Goal: Information Seeking & Learning: Learn about a topic

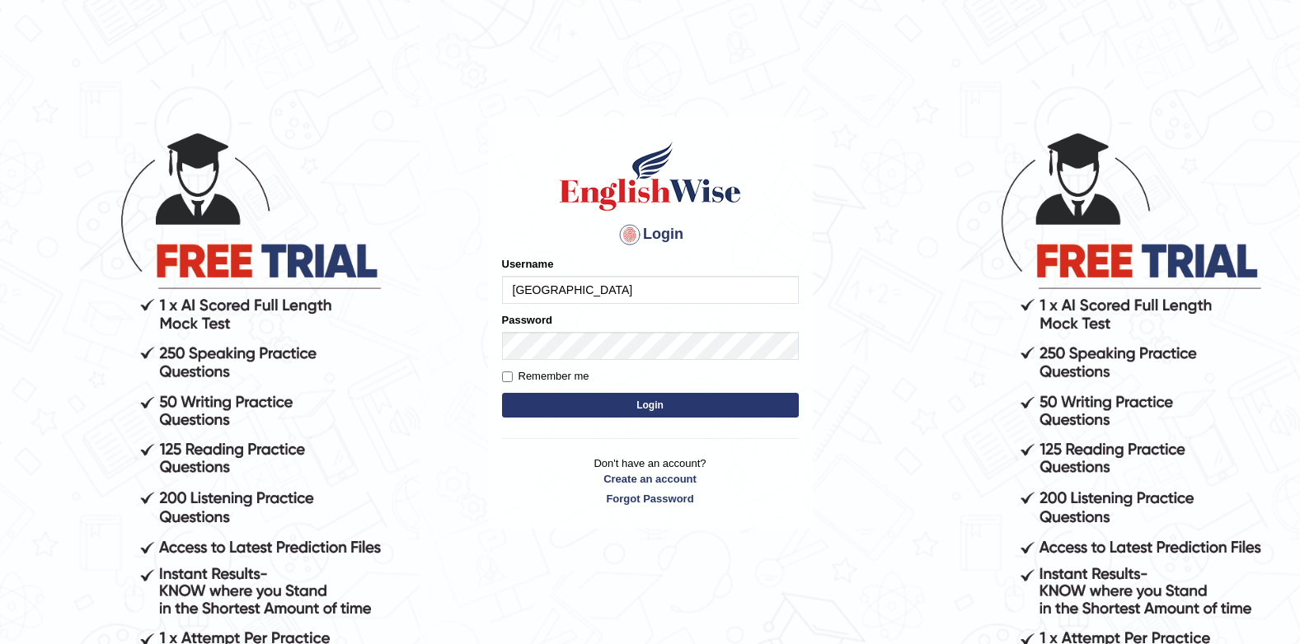
click at [611, 290] on input "[GEOGRAPHIC_DATA]" at bounding box center [650, 290] width 297 height 28
type input "J"
click at [780, 219] on div "Login Please fix the following errors: Username Password Remember me Login Don'…" at bounding box center [650, 323] width 325 height 413
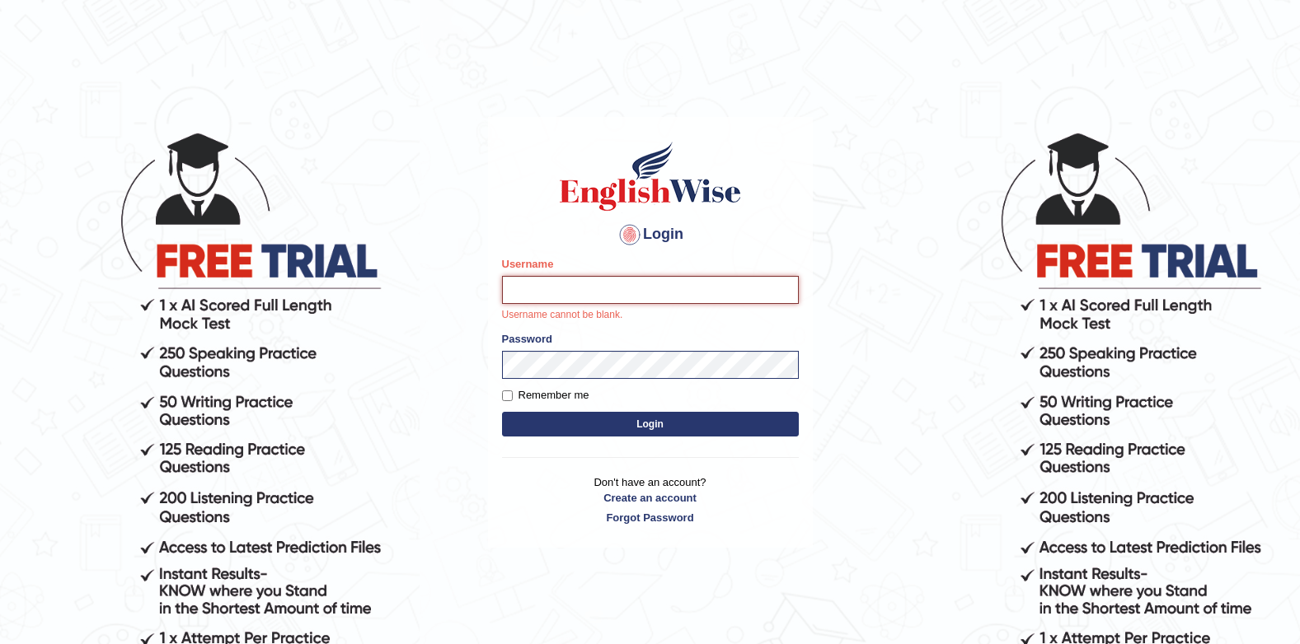
click at [751, 285] on input "Username" at bounding box center [650, 290] width 297 height 28
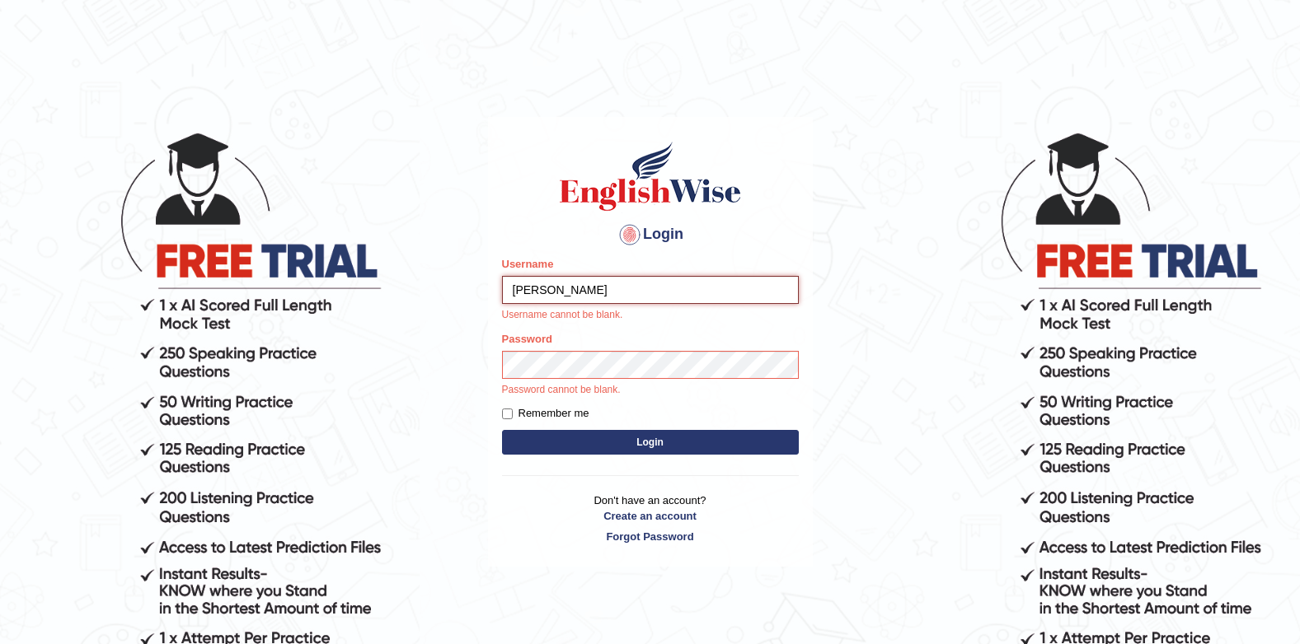
type input "samyog"
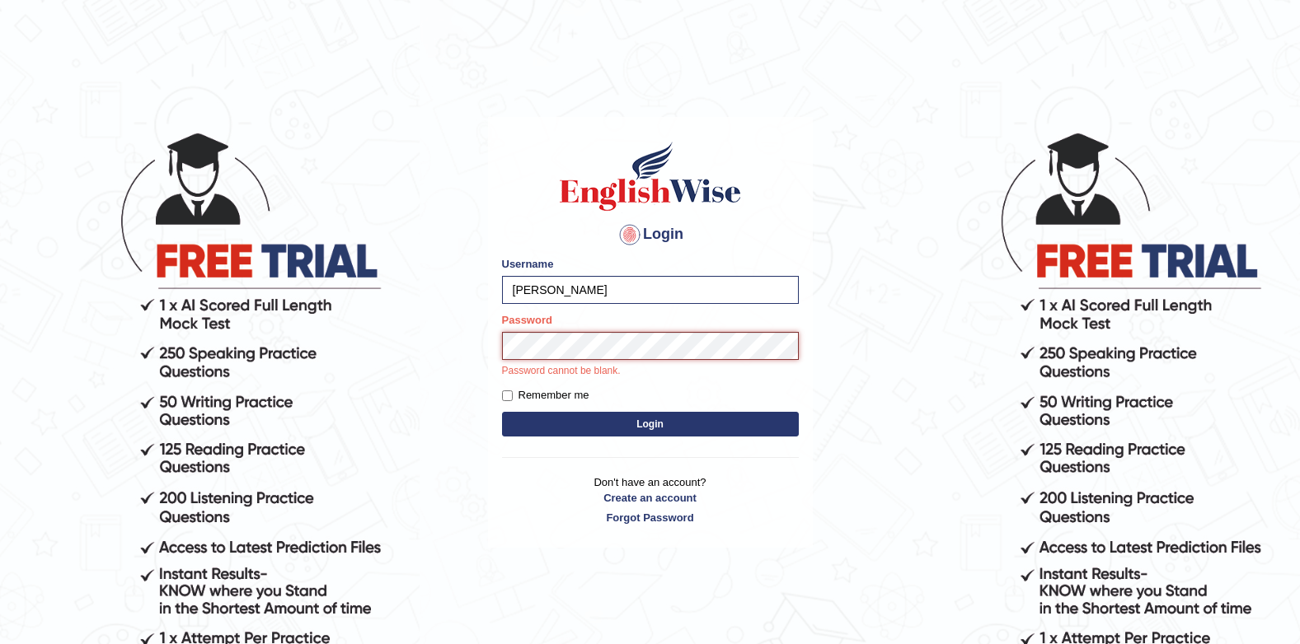
click at [502, 412] on button "Login" at bounding box center [650, 424] width 297 height 25
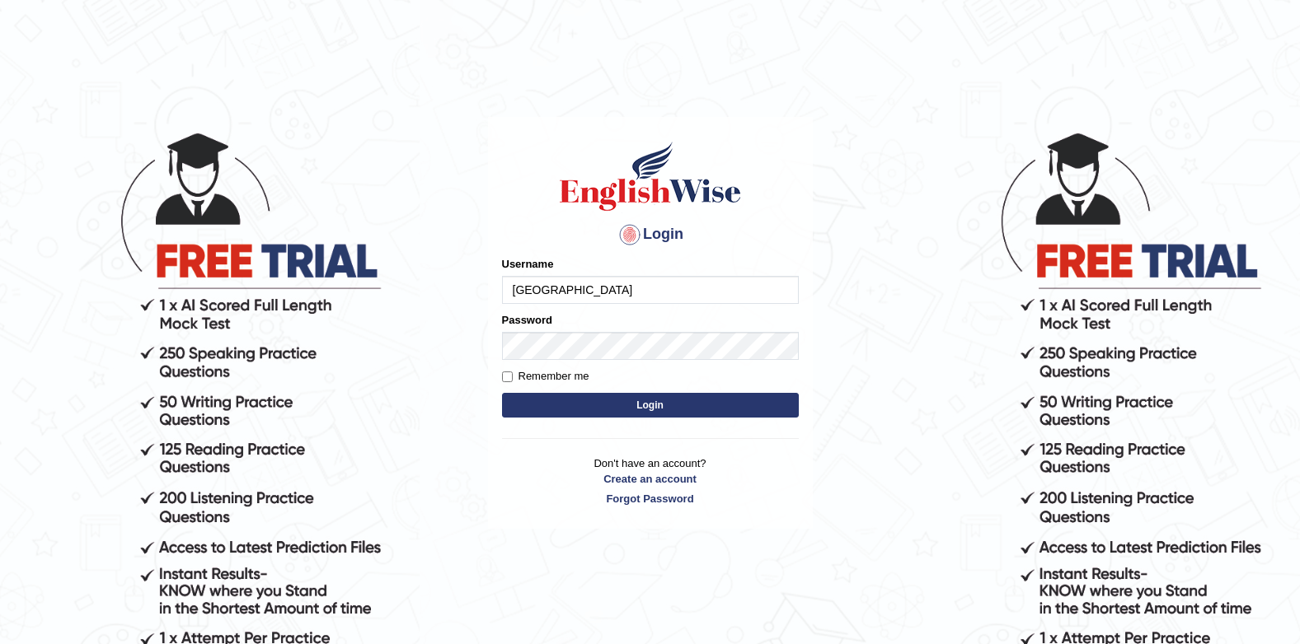
click at [666, 277] on input "[GEOGRAPHIC_DATA]" at bounding box center [650, 290] width 297 height 28
type input "J"
type input "[PERSON_NAME]"
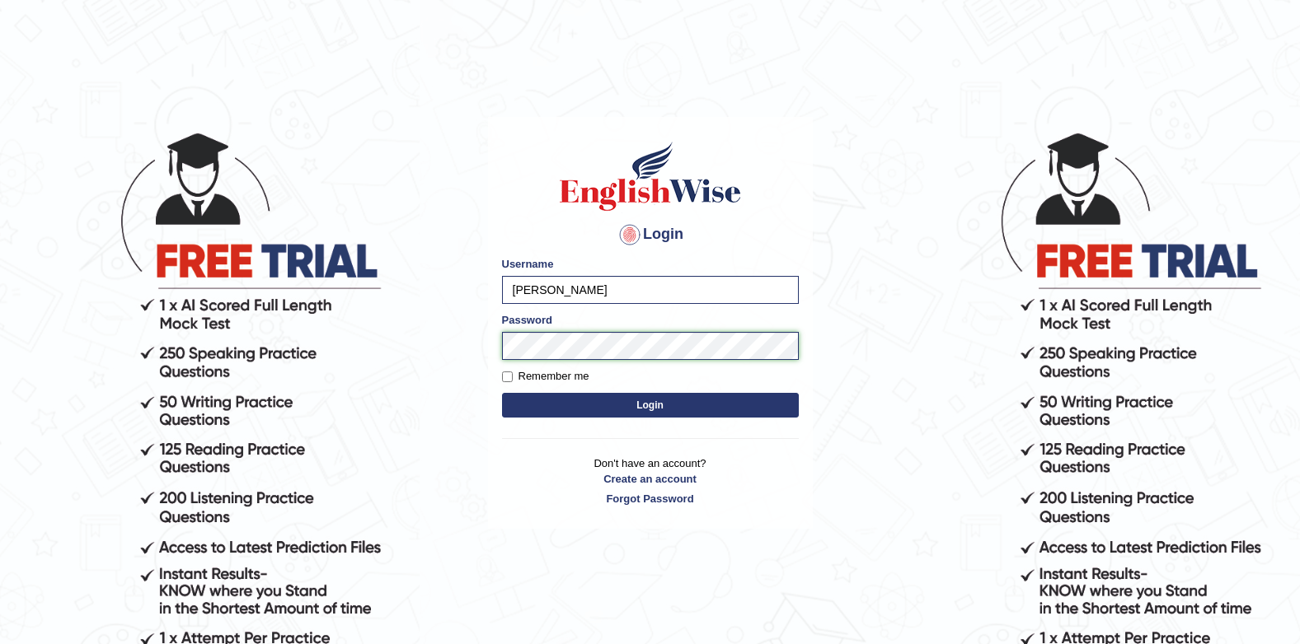
click at [502, 393] on button "Login" at bounding box center [650, 405] width 297 height 25
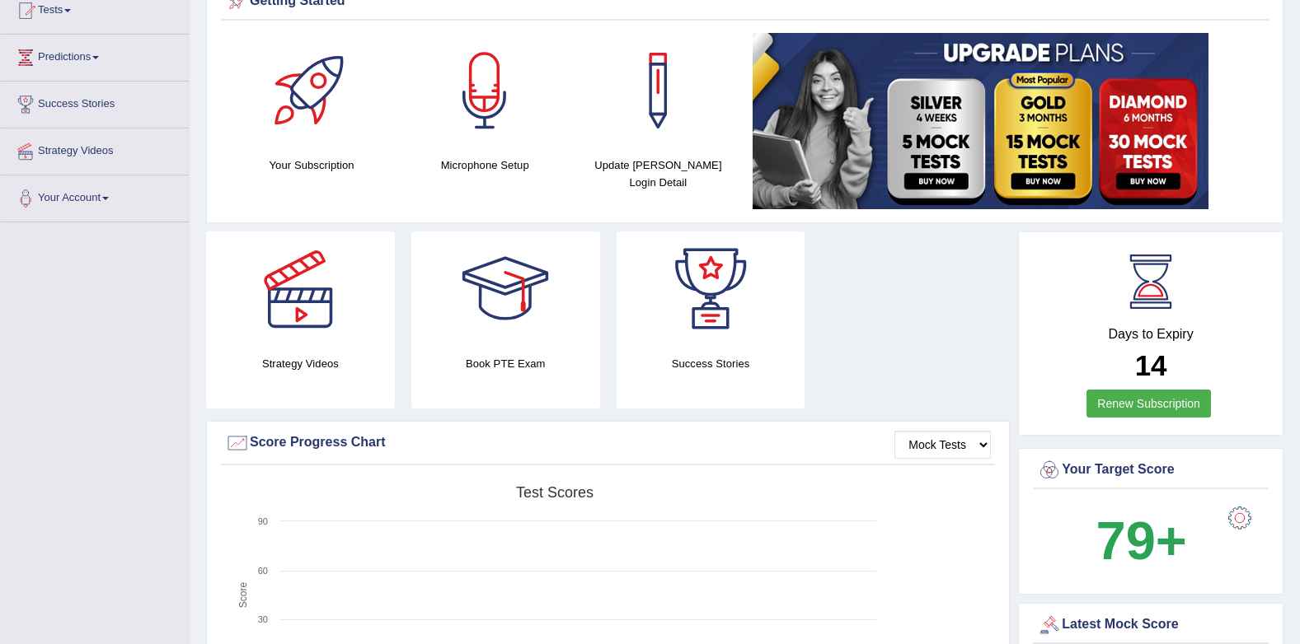
scroll to position [82, 0]
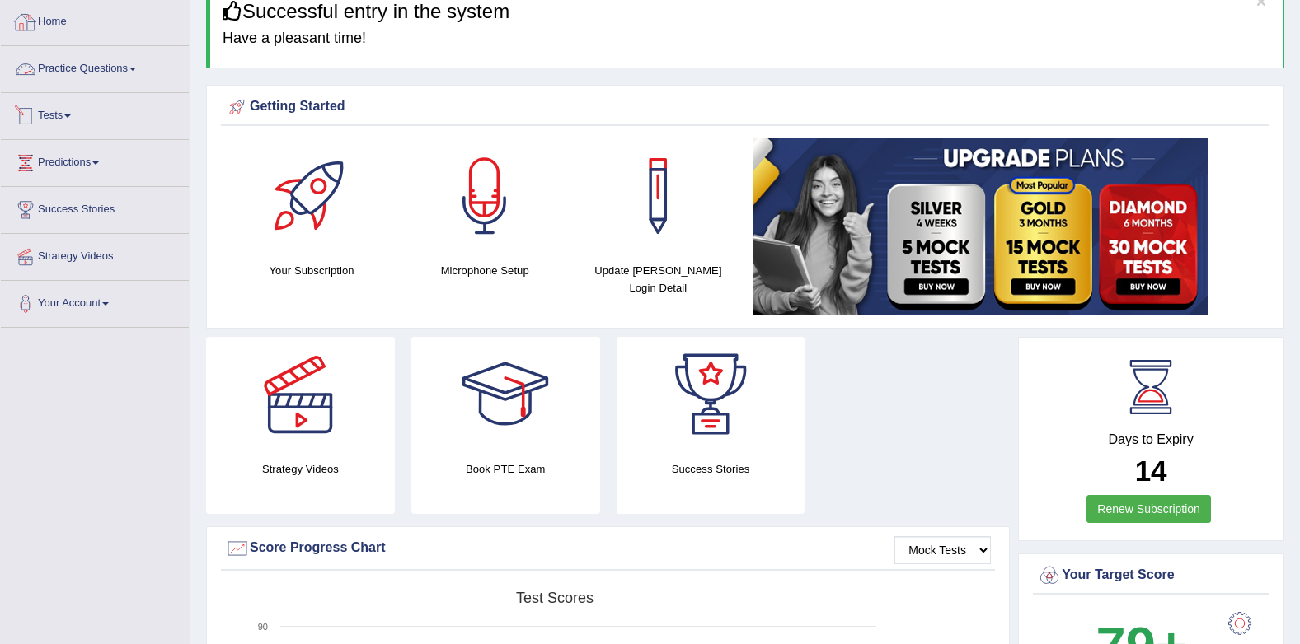
click at [112, 76] on link "Practice Questions" at bounding box center [95, 66] width 188 height 41
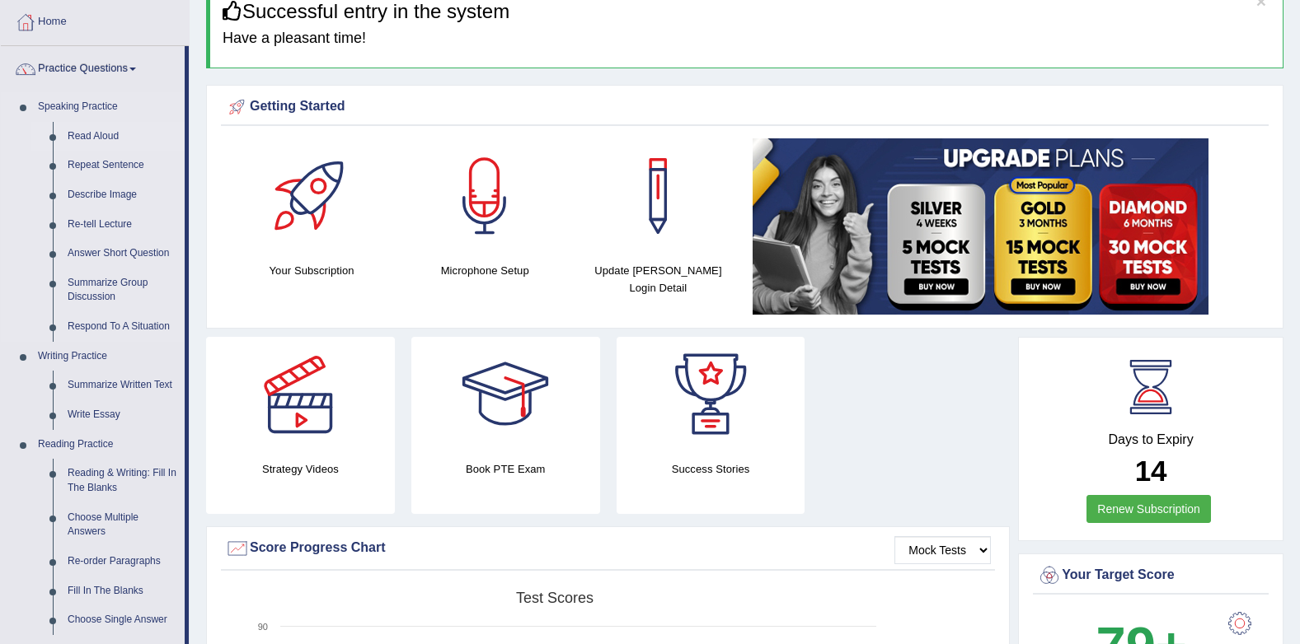
click at [87, 136] on link "Read Aloud" at bounding box center [122, 137] width 124 height 30
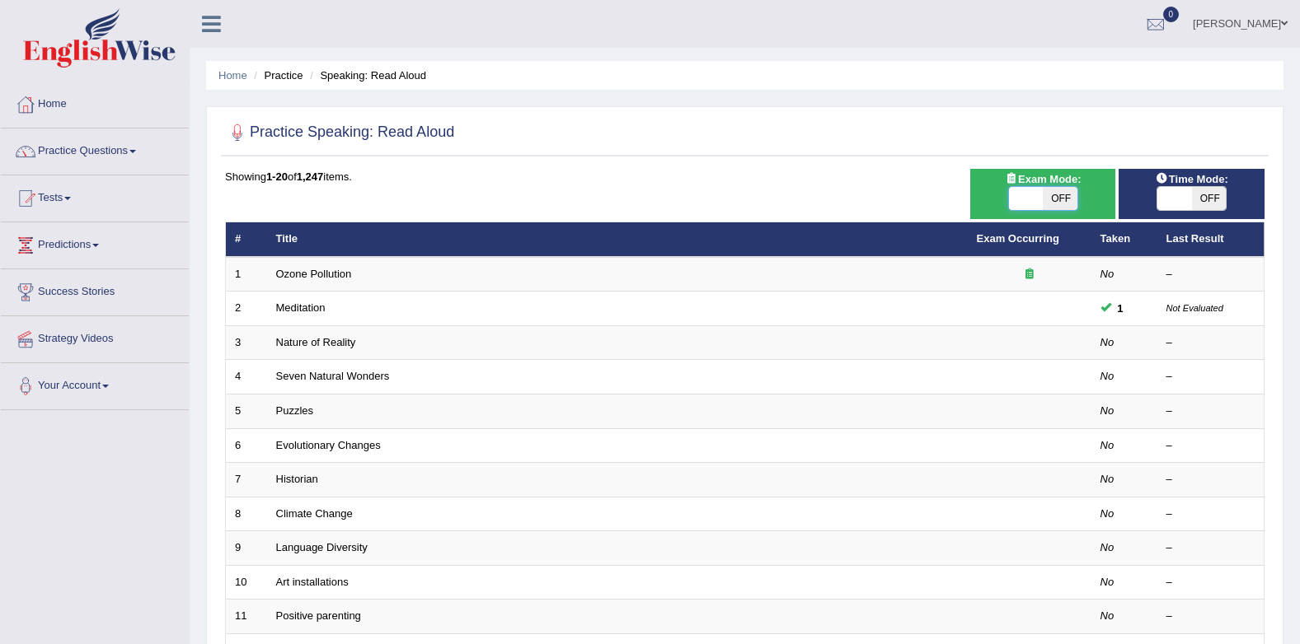
click at [1013, 194] on span at bounding box center [1026, 198] width 35 height 23
checkbox input "true"
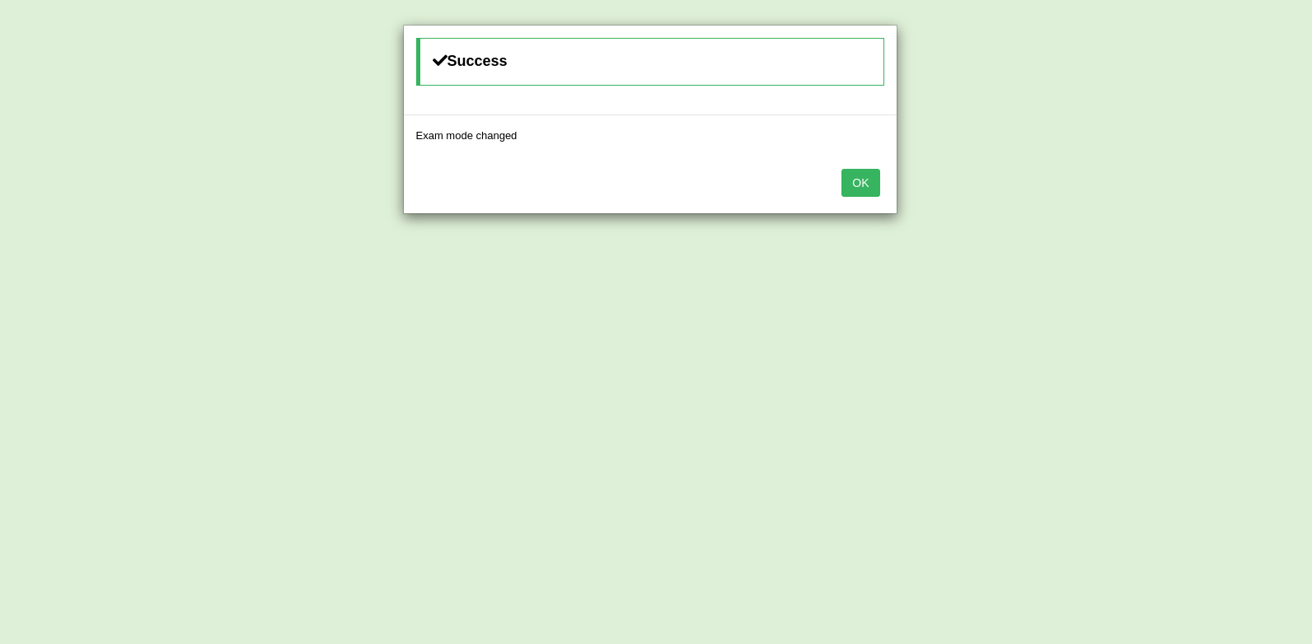
click at [855, 179] on button "OK" at bounding box center [860, 183] width 38 height 28
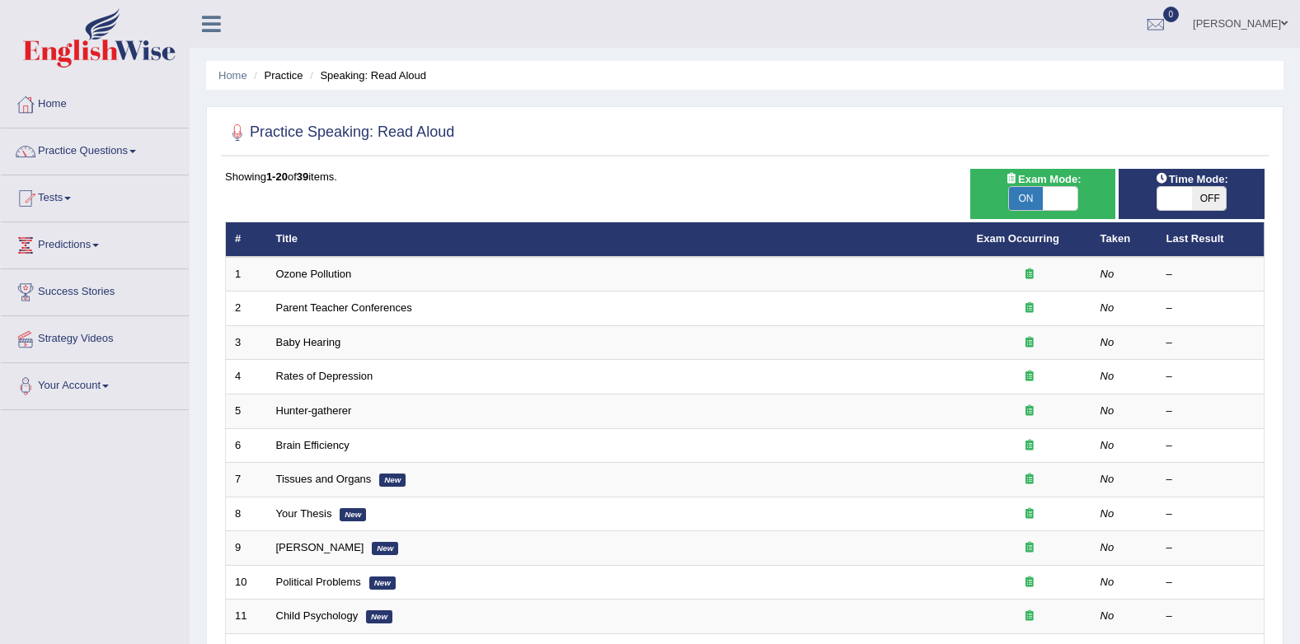
click at [1180, 199] on span at bounding box center [1174, 198] width 35 height 23
checkbox input "true"
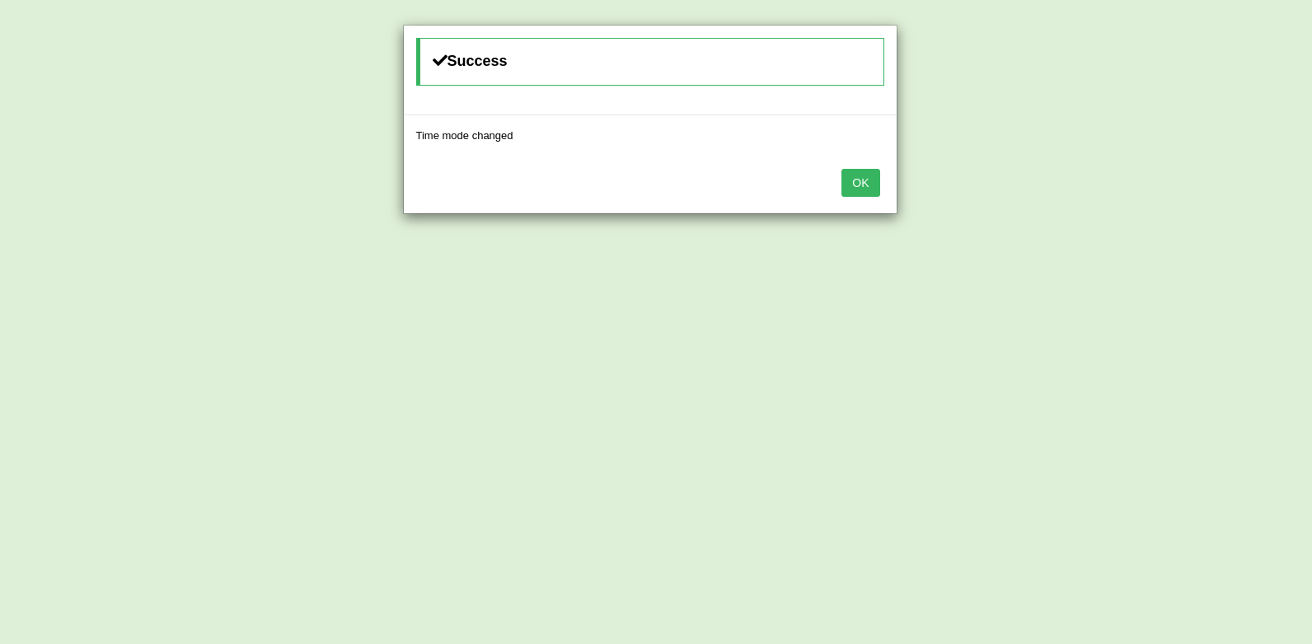
click at [858, 185] on button "OK" at bounding box center [860, 183] width 38 height 28
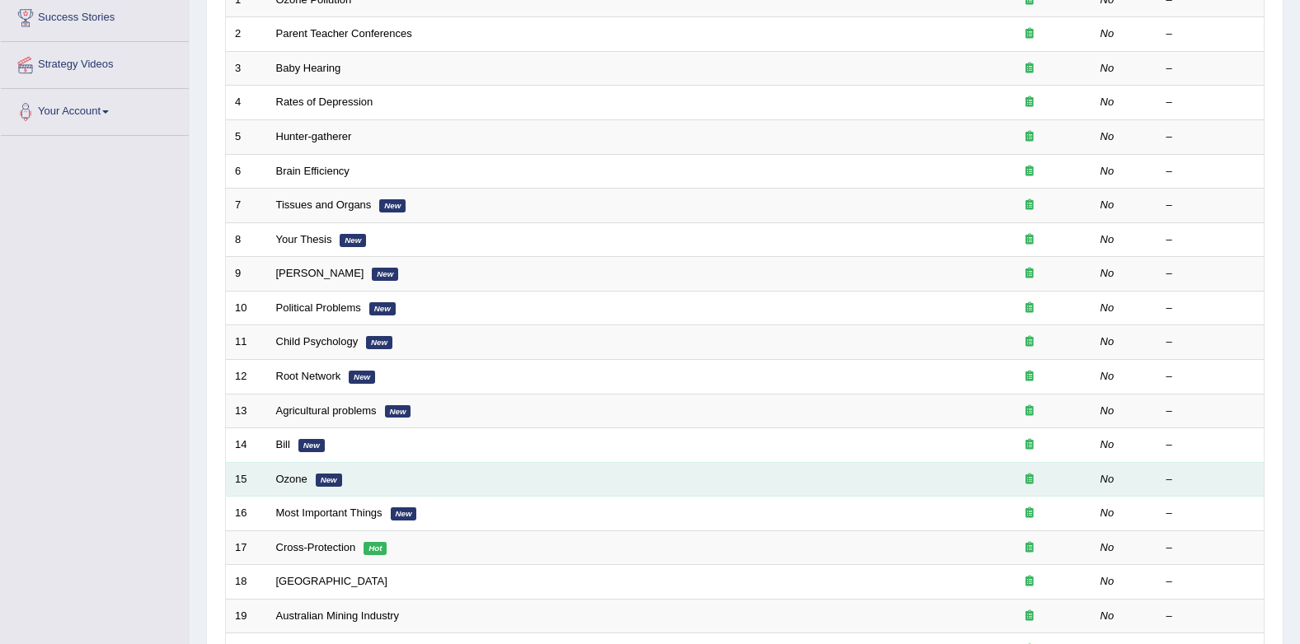
scroll to position [330, 0]
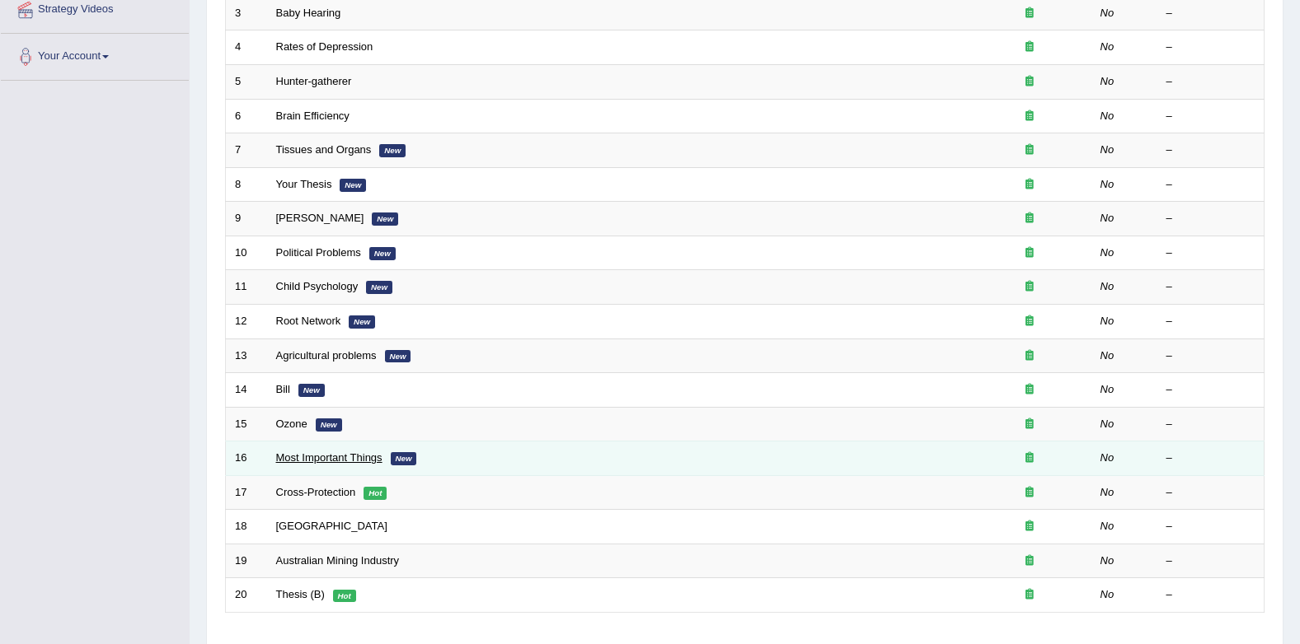
click at [310, 457] on link "Most Important Things" at bounding box center [329, 458] width 106 height 12
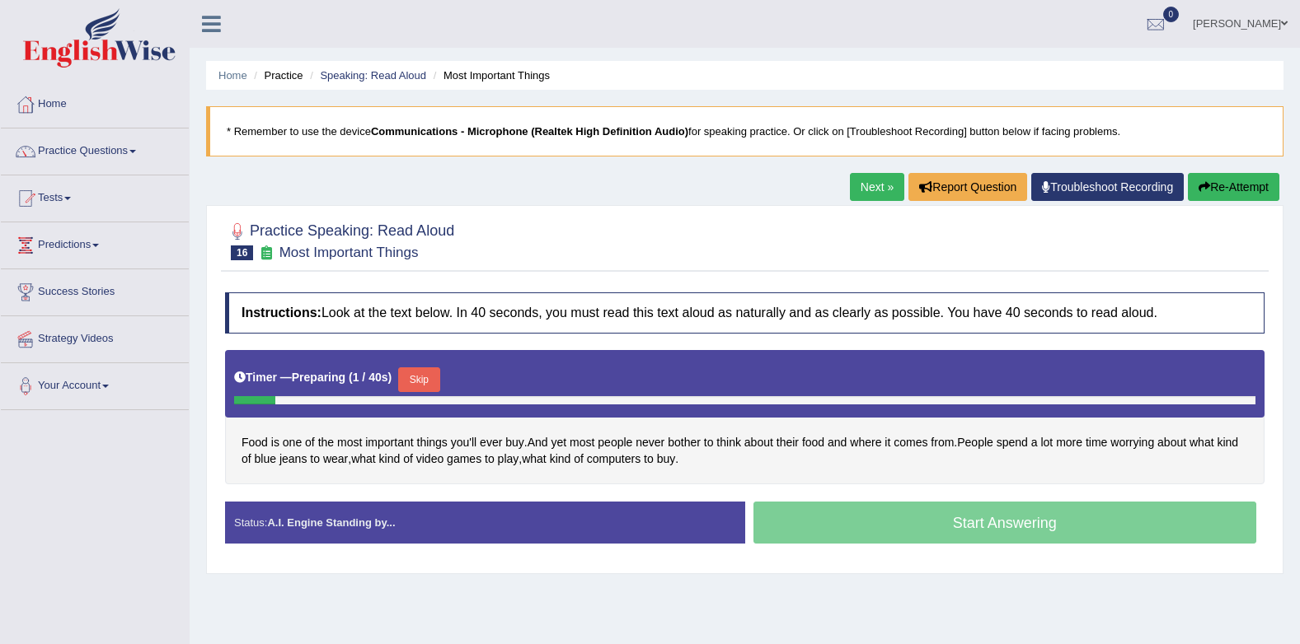
click at [423, 379] on button "Skip" at bounding box center [418, 380] width 41 height 25
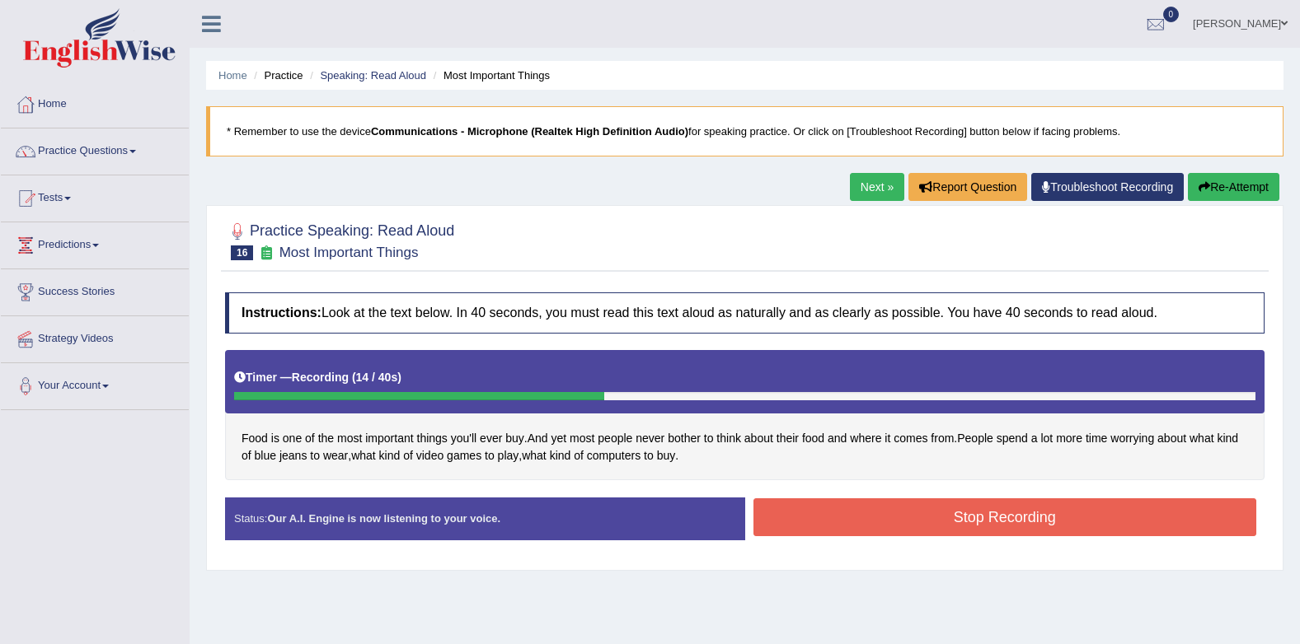
click at [925, 534] on button "Stop Recording" at bounding box center [1005, 518] width 504 height 38
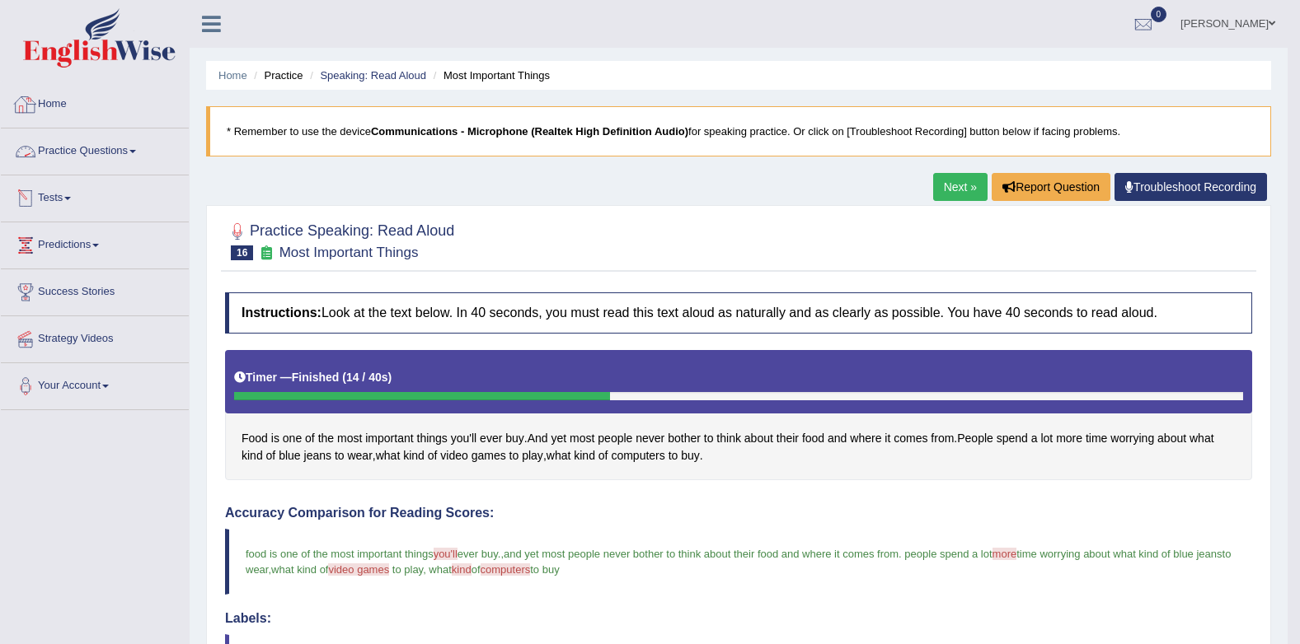
click at [78, 146] on link "Practice Questions" at bounding box center [95, 149] width 188 height 41
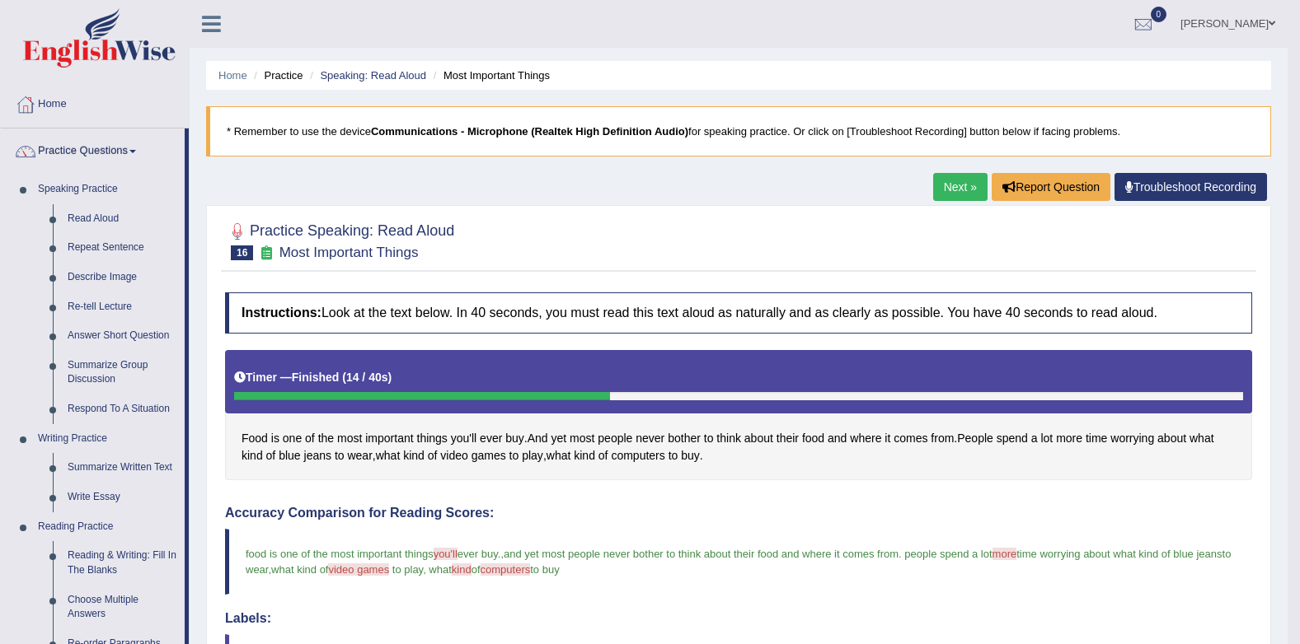
click at [942, 190] on link "Next »" at bounding box center [960, 187] width 54 height 28
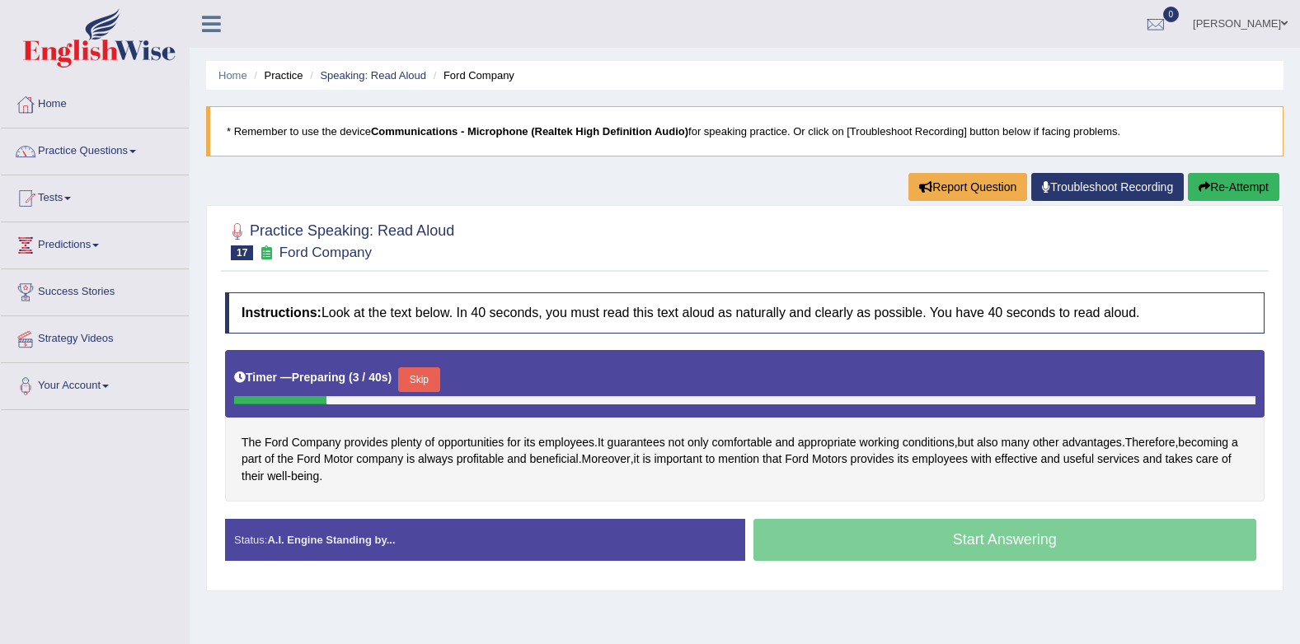
click at [419, 384] on button "Skip" at bounding box center [418, 380] width 41 height 25
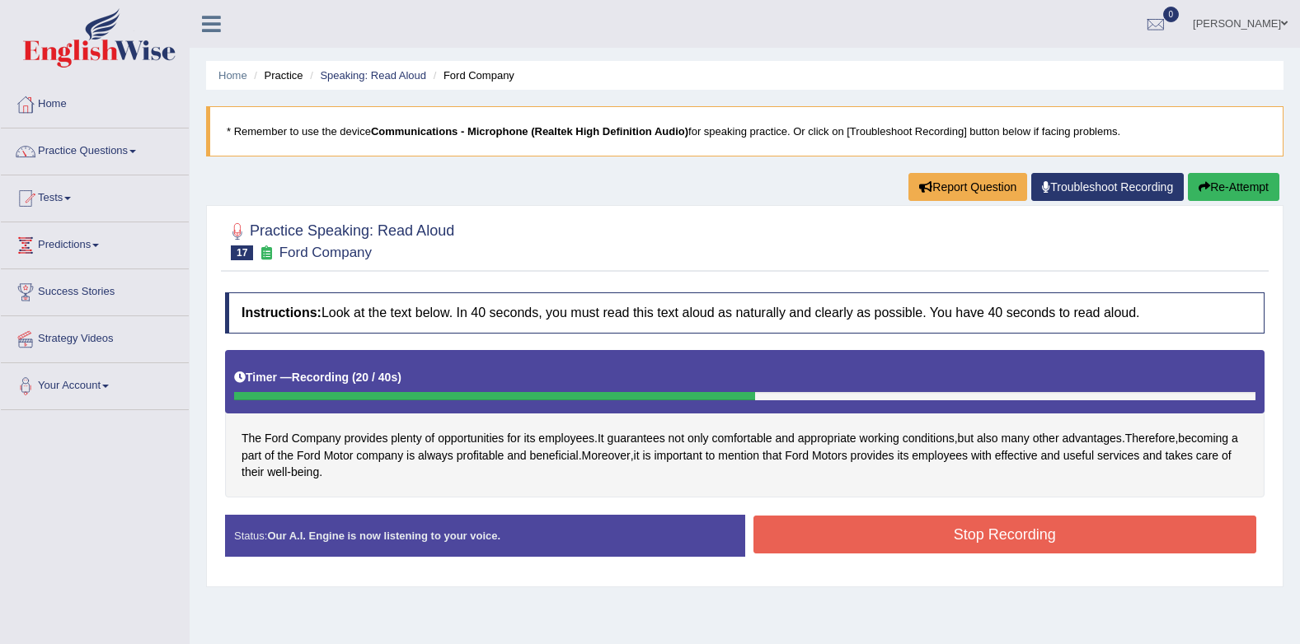
click at [828, 535] on button "Stop Recording" at bounding box center [1005, 535] width 504 height 38
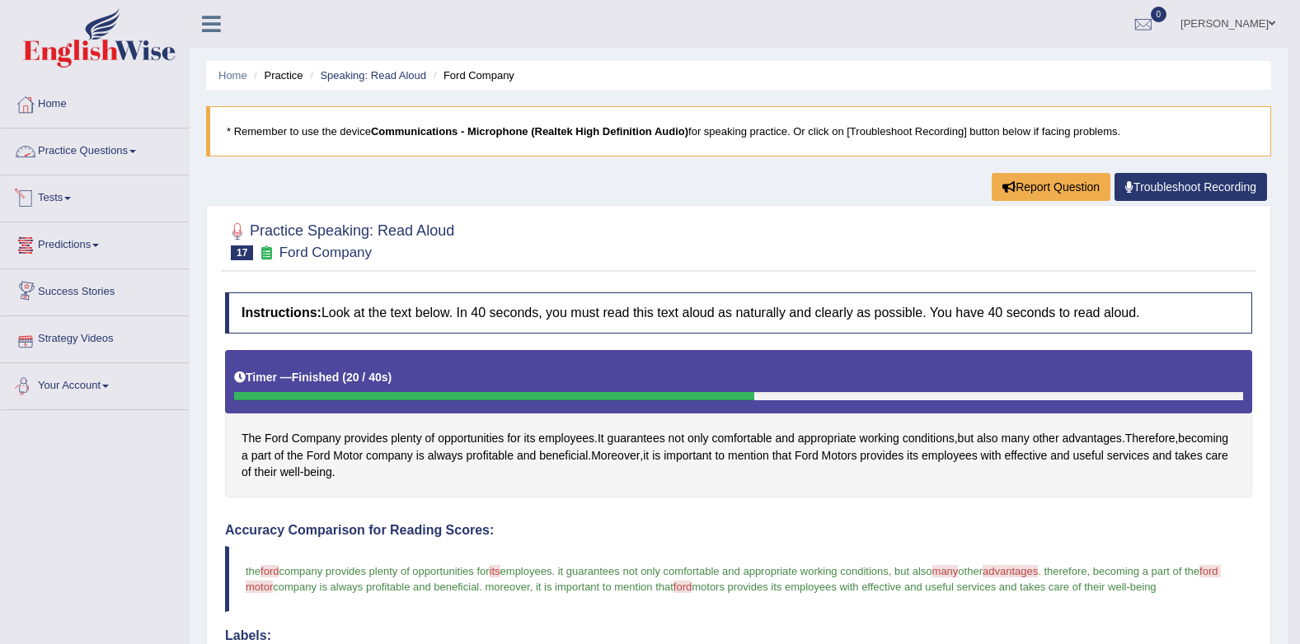
click at [96, 162] on link "Practice Questions" at bounding box center [95, 149] width 188 height 41
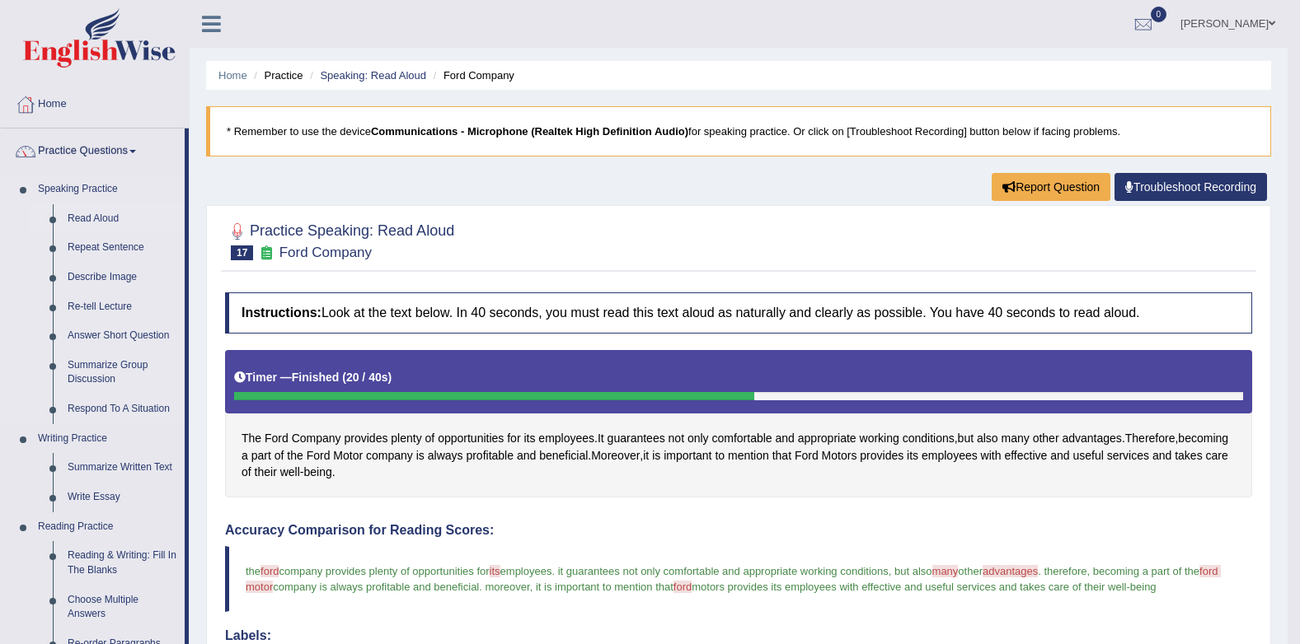
click at [107, 216] on link "Read Aloud" at bounding box center [122, 219] width 124 height 30
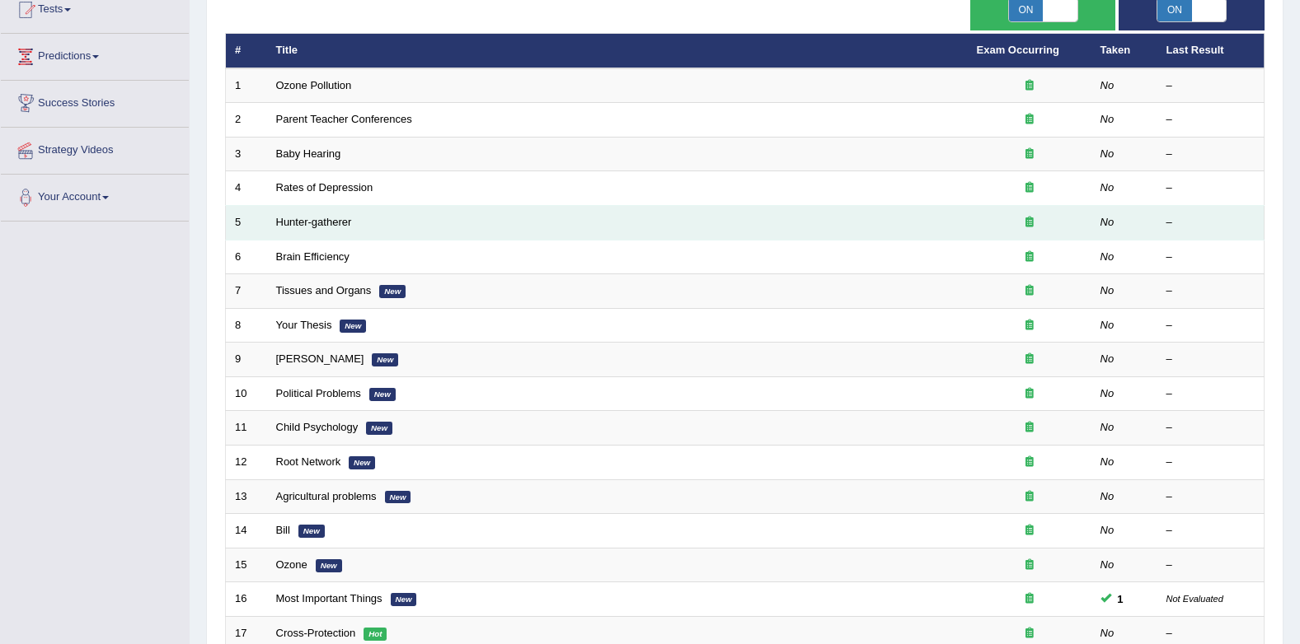
scroll to position [330, 0]
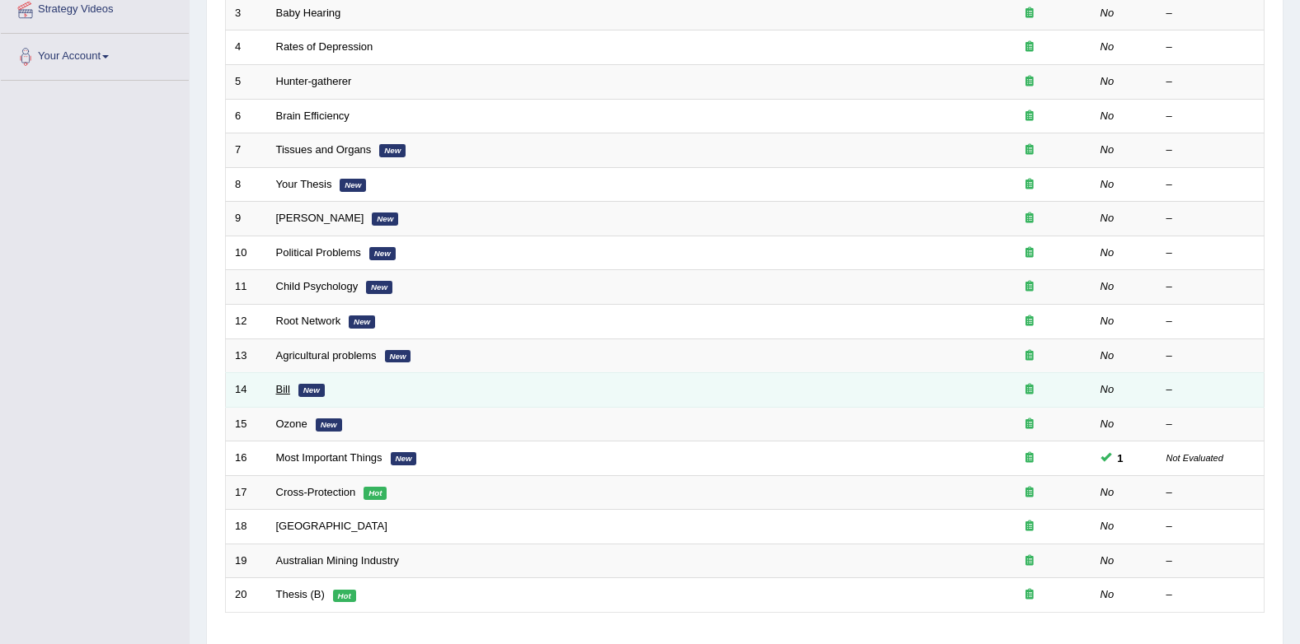
click at [288, 386] on link "Bill" at bounding box center [283, 389] width 14 height 12
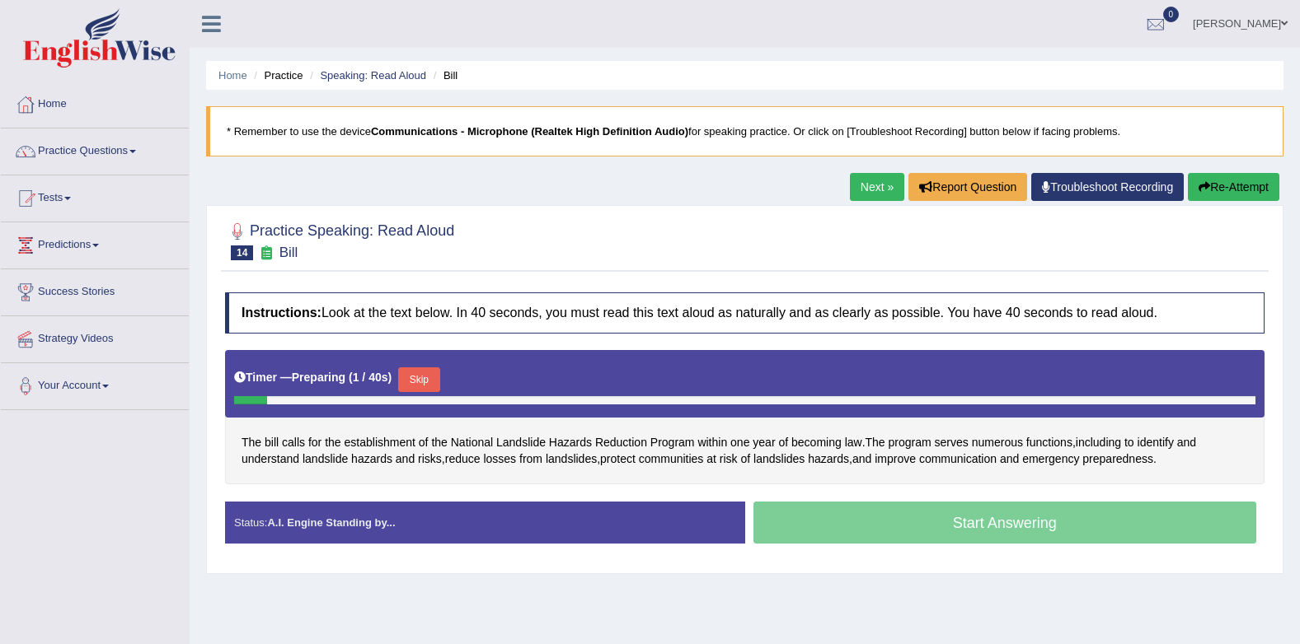
click at [427, 376] on button "Skip" at bounding box center [418, 380] width 41 height 25
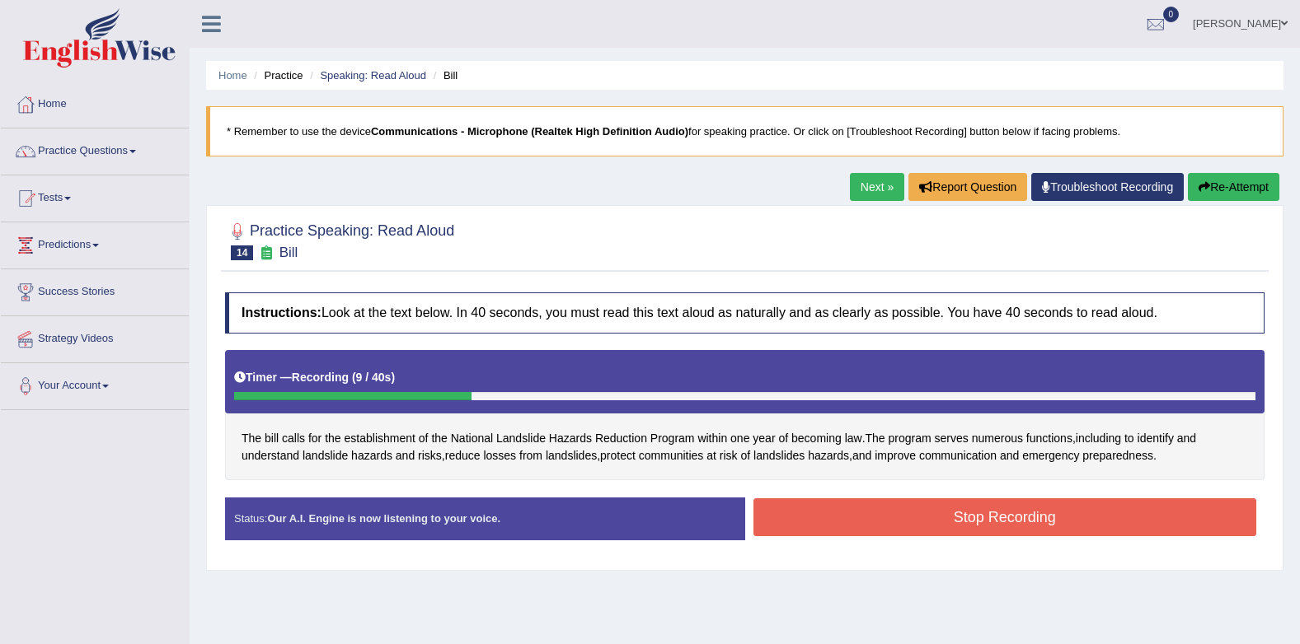
click at [945, 504] on button "Stop Recording" at bounding box center [1005, 518] width 504 height 38
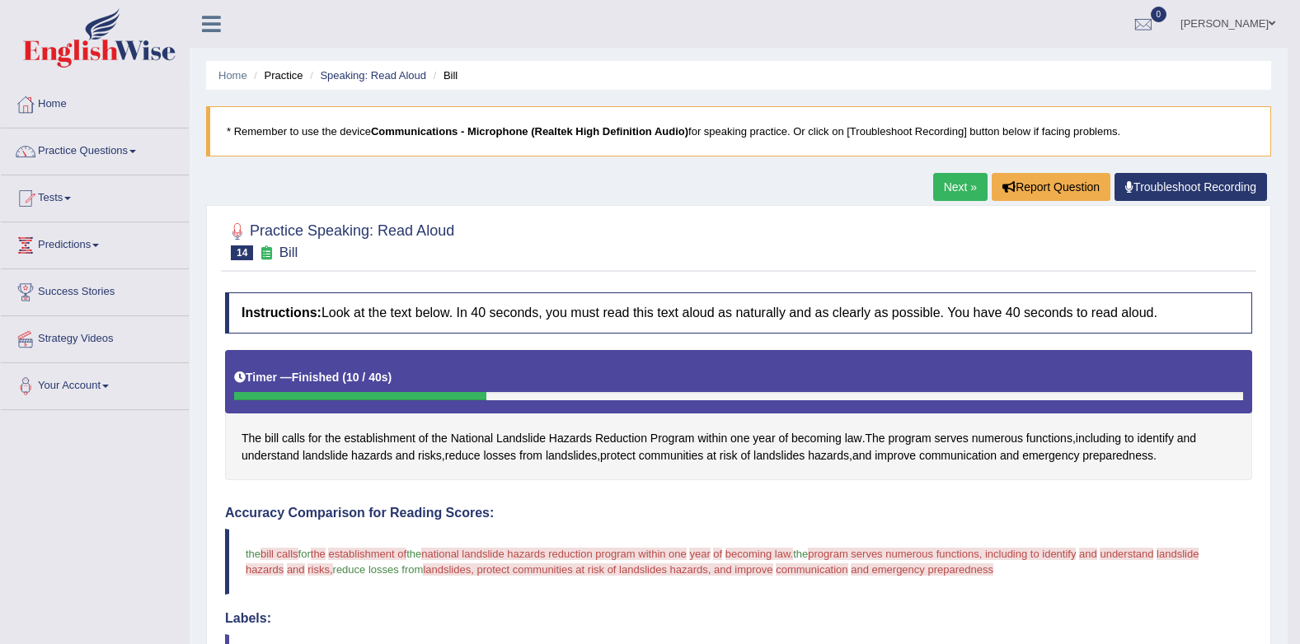
click at [935, 175] on link "Next »" at bounding box center [960, 187] width 54 height 28
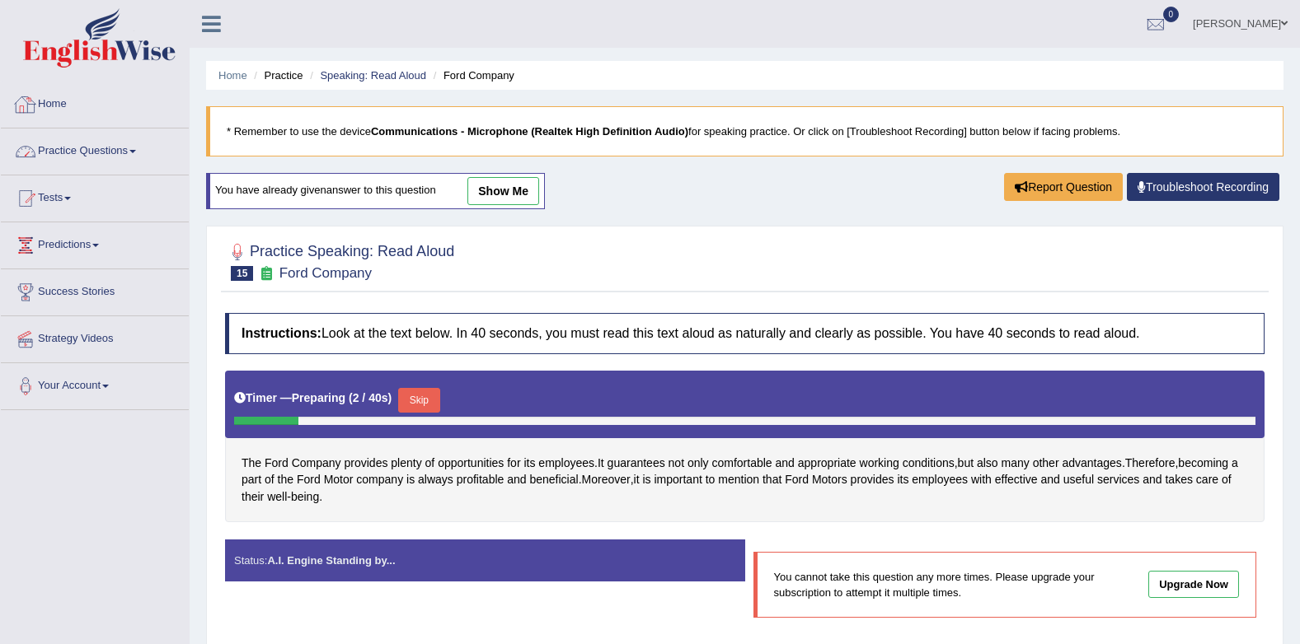
click at [65, 143] on link "Practice Questions" at bounding box center [95, 149] width 188 height 41
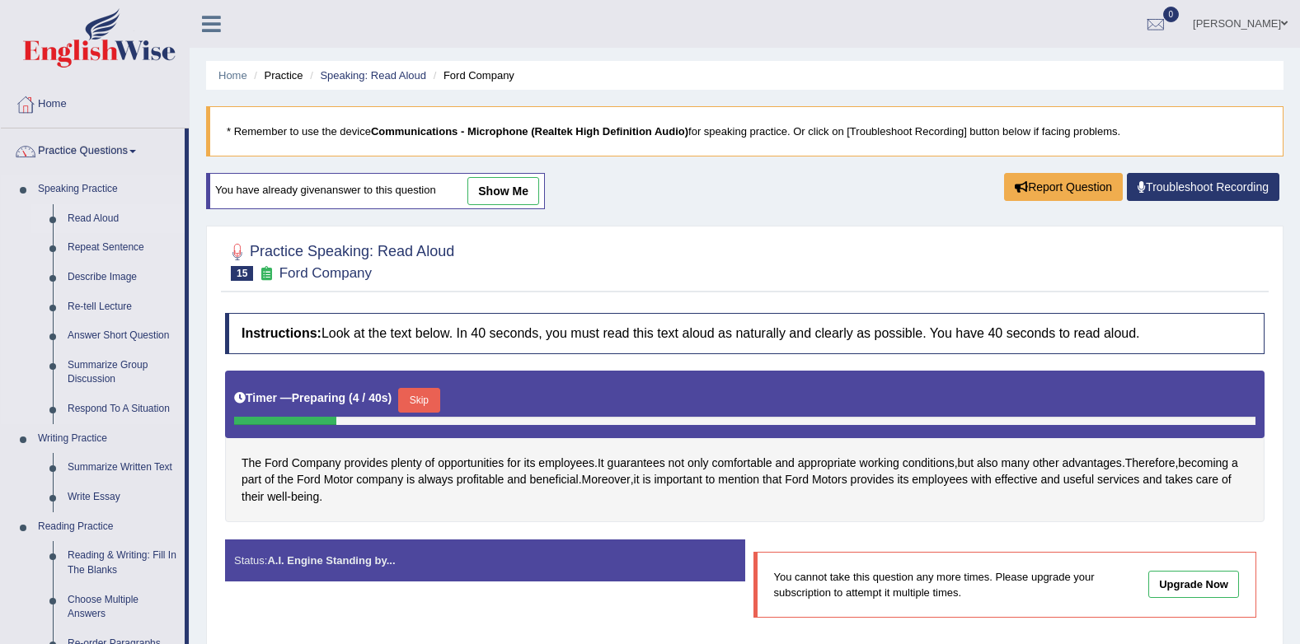
click at [78, 213] on link "Read Aloud" at bounding box center [122, 219] width 124 height 30
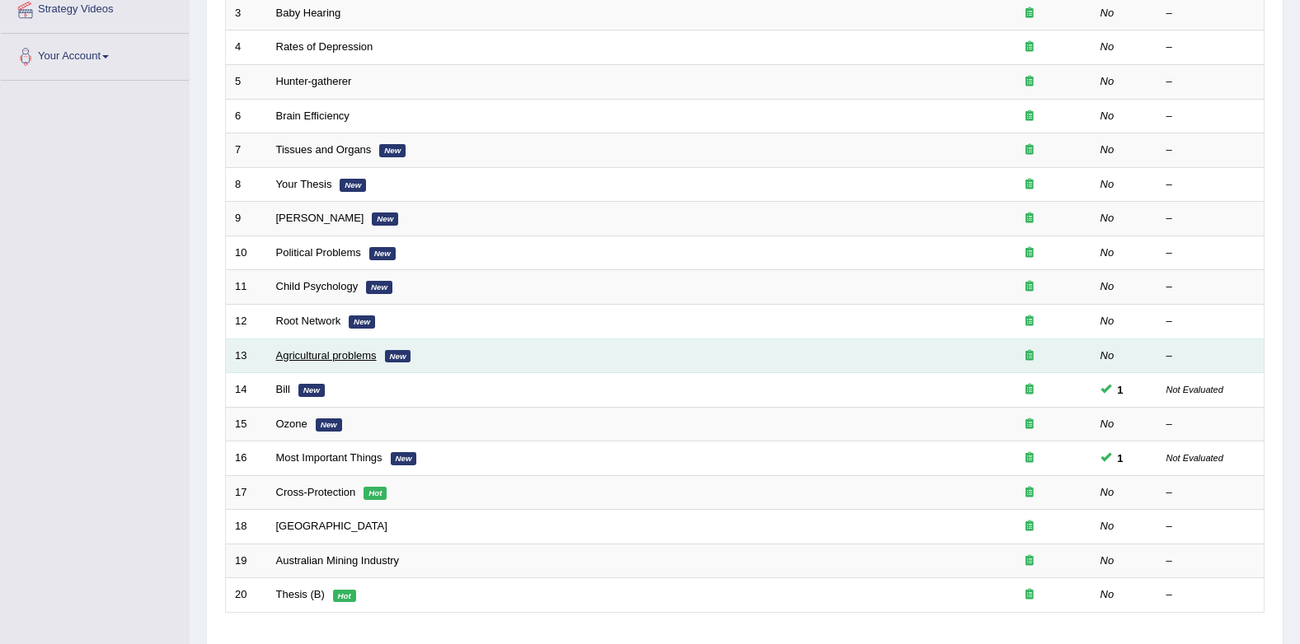
click at [304, 354] on link "Agricultural problems" at bounding box center [326, 355] width 101 height 12
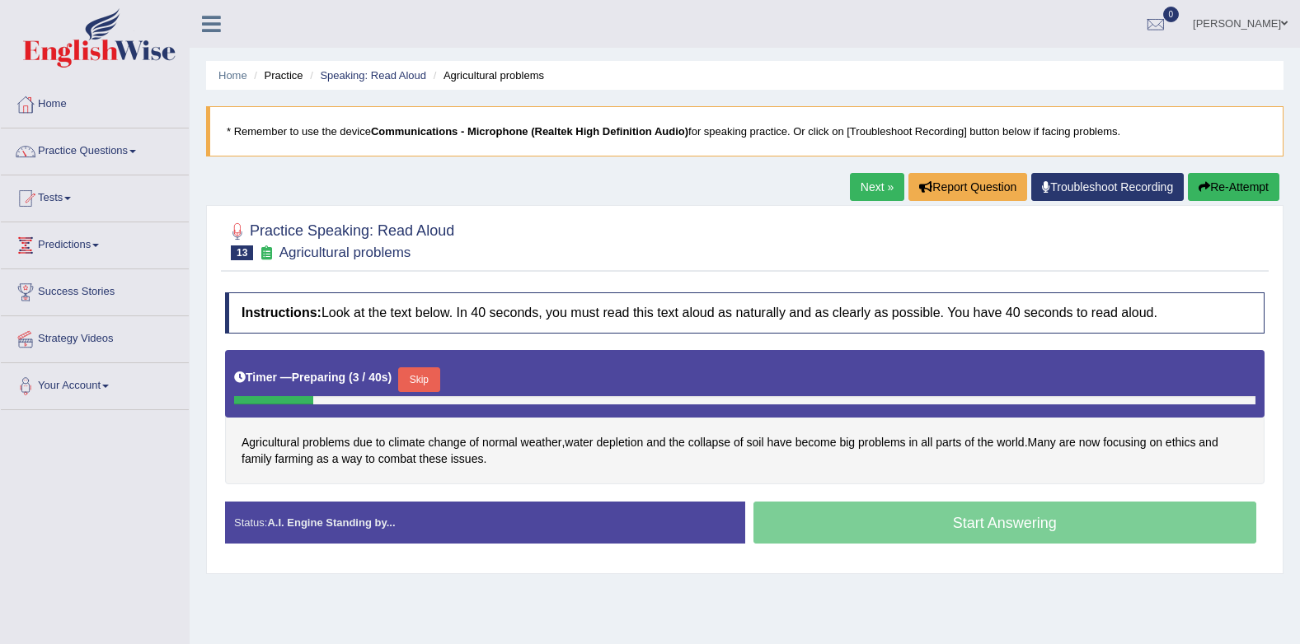
click at [419, 383] on button "Skip" at bounding box center [418, 380] width 41 height 25
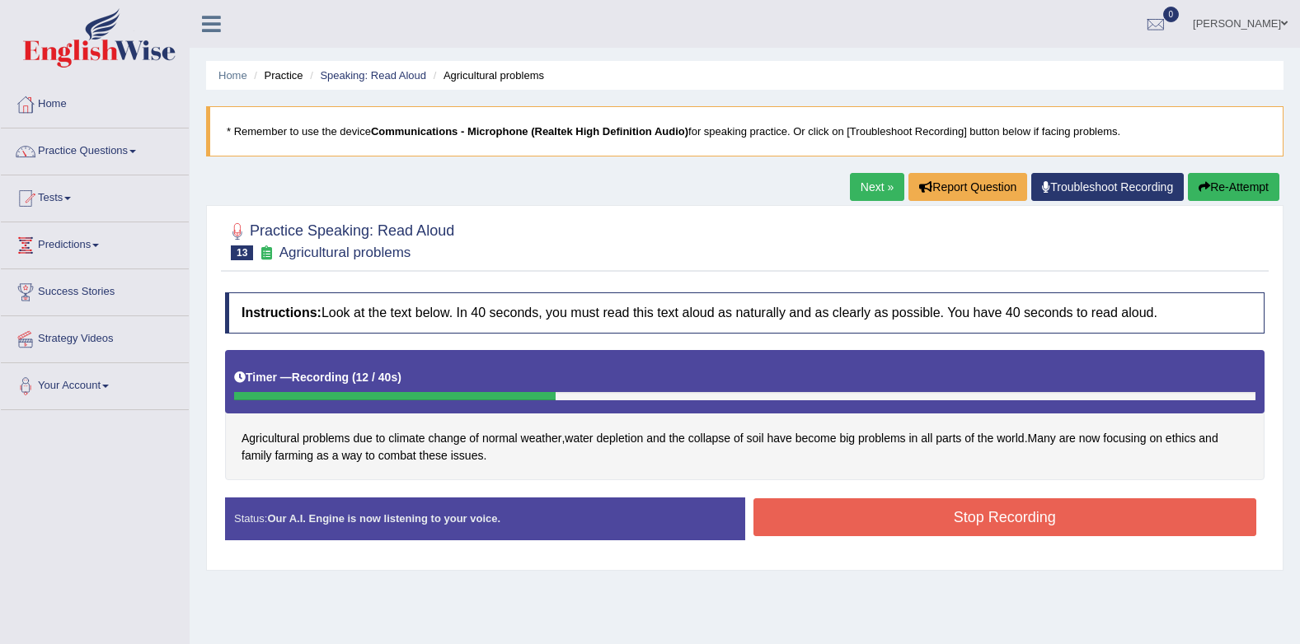
click at [777, 508] on button "Stop Recording" at bounding box center [1005, 518] width 504 height 38
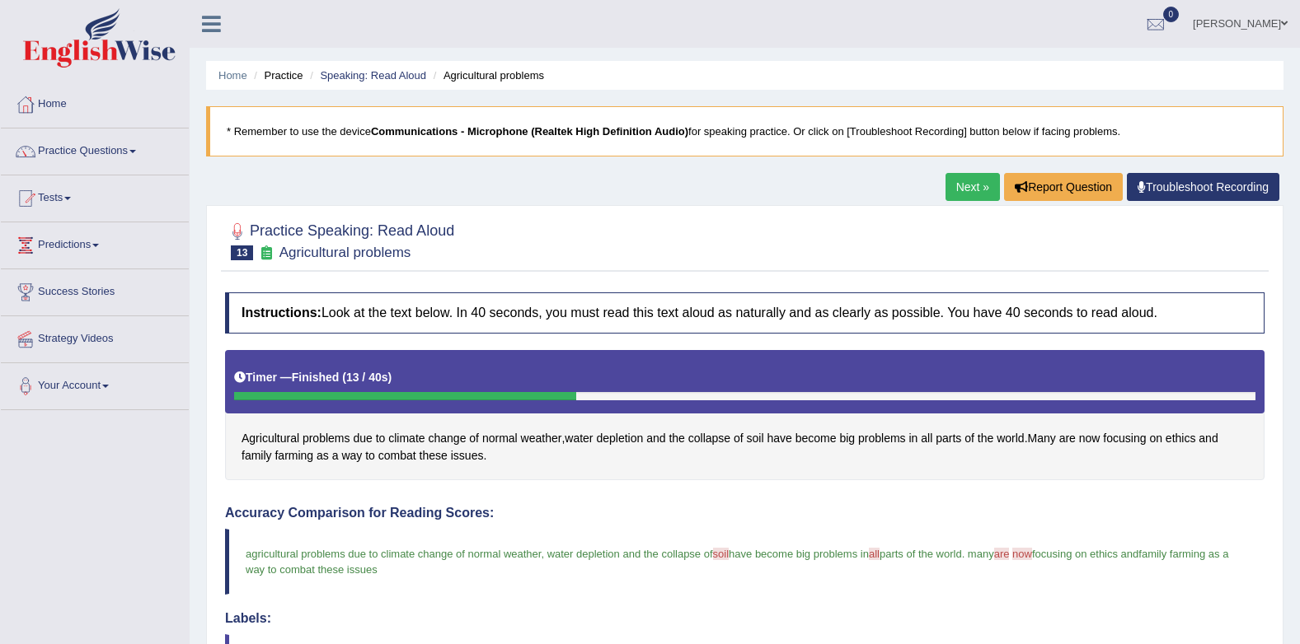
click at [957, 183] on link "Next »" at bounding box center [972, 187] width 54 height 28
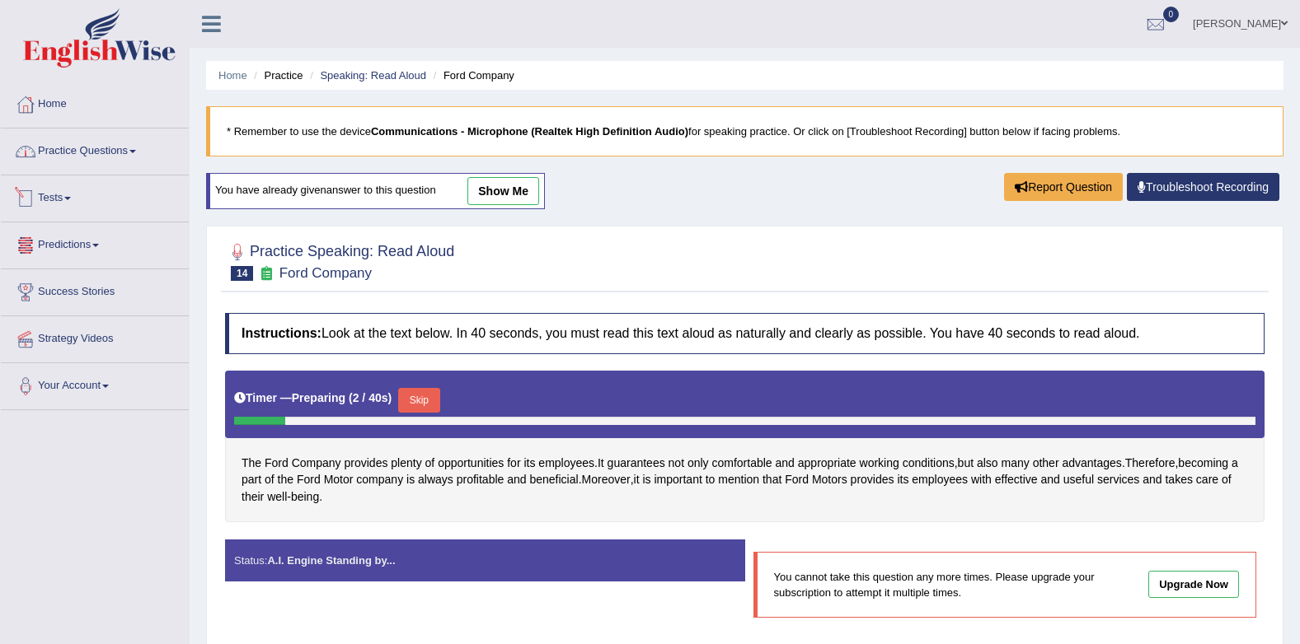
click at [110, 152] on link "Practice Questions" at bounding box center [95, 149] width 188 height 41
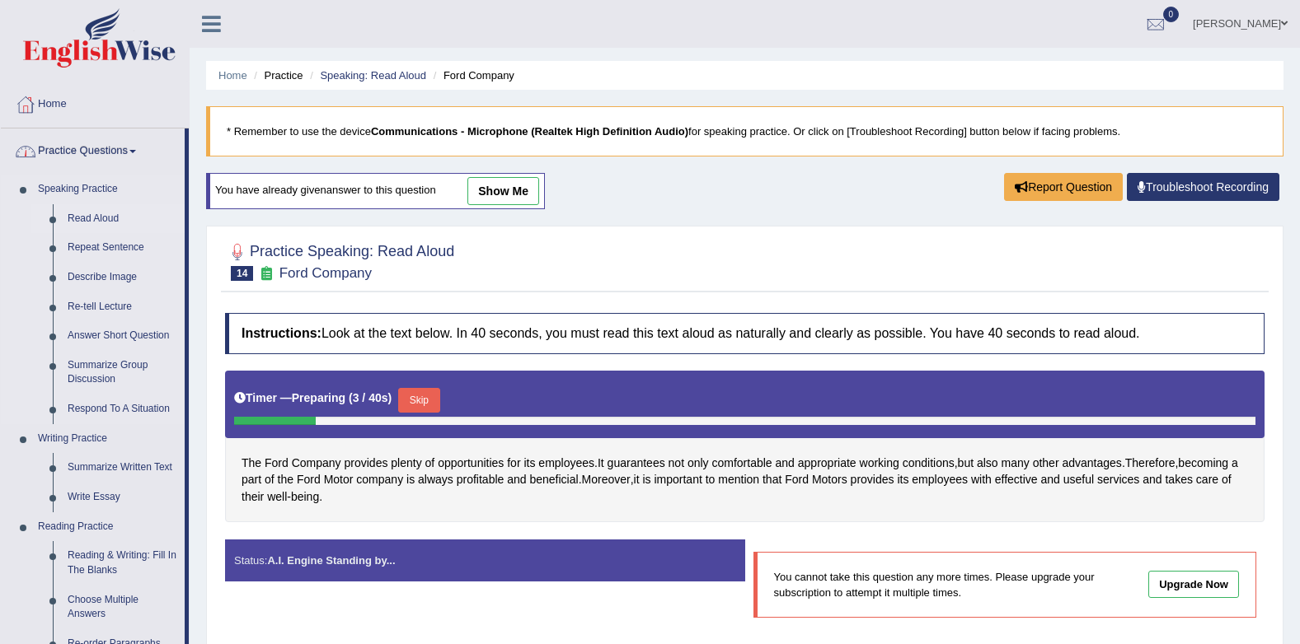
click at [89, 209] on link "Read Aloud" at bounding box center [122, 219] width 124 height 30
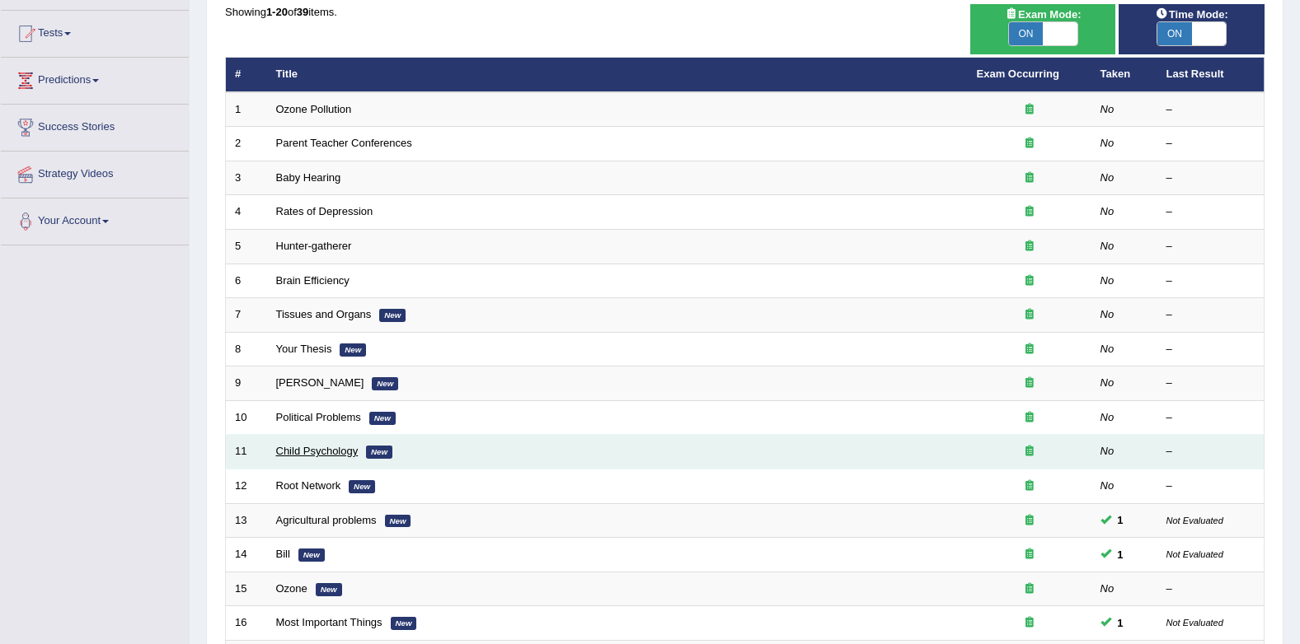
click at [307, 451] on link "Child Psychology" at bounding box center [317, 451] width 82 height 12
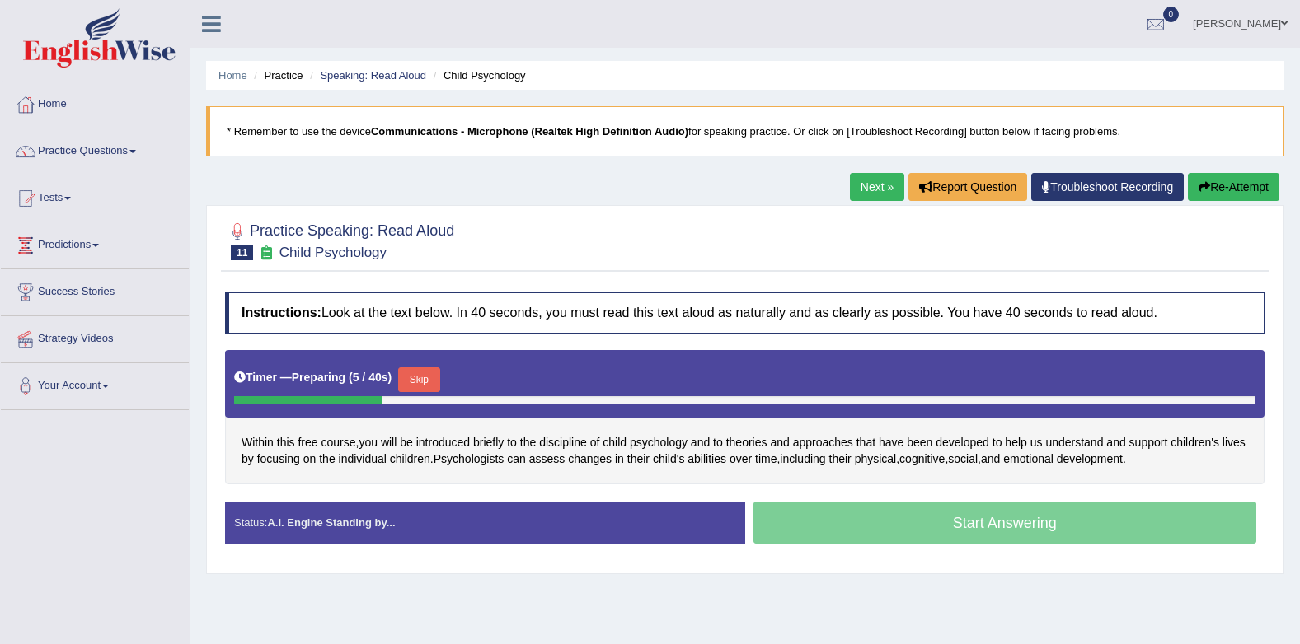
click at [422, 381] on button "Skip" at bounding box center [418, 380] width 41 height 25
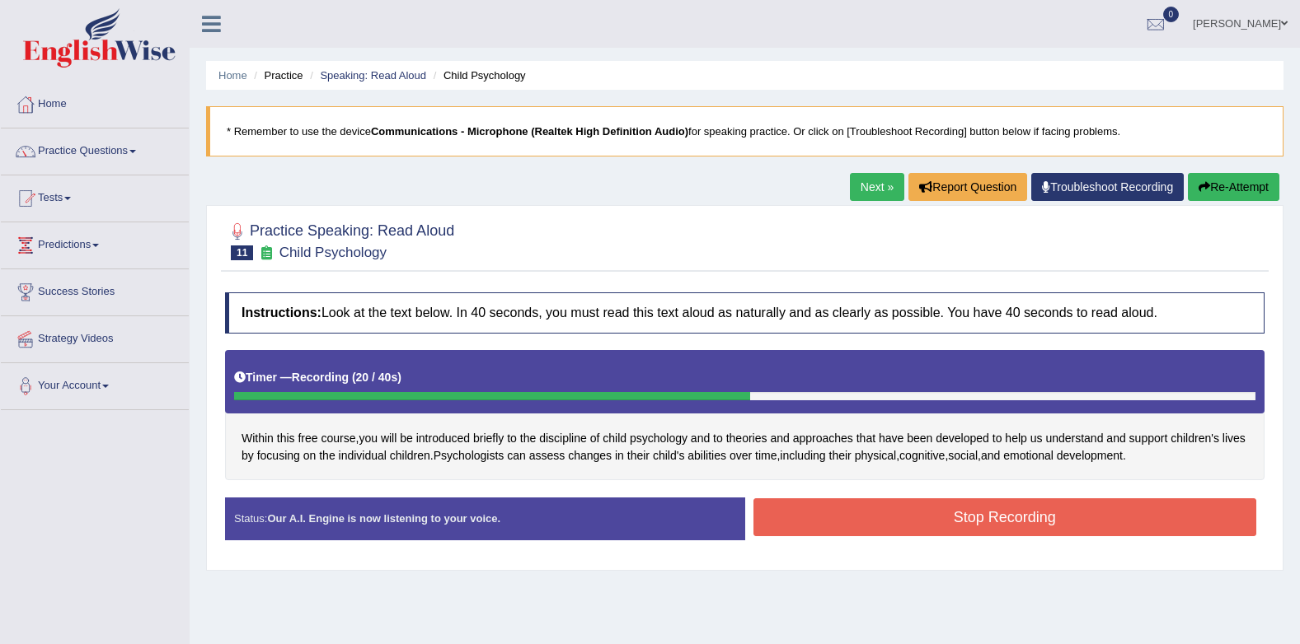
click at [836, 512] on button "Stop Recording" at bounding box center [1005, 518] width 504 height 38
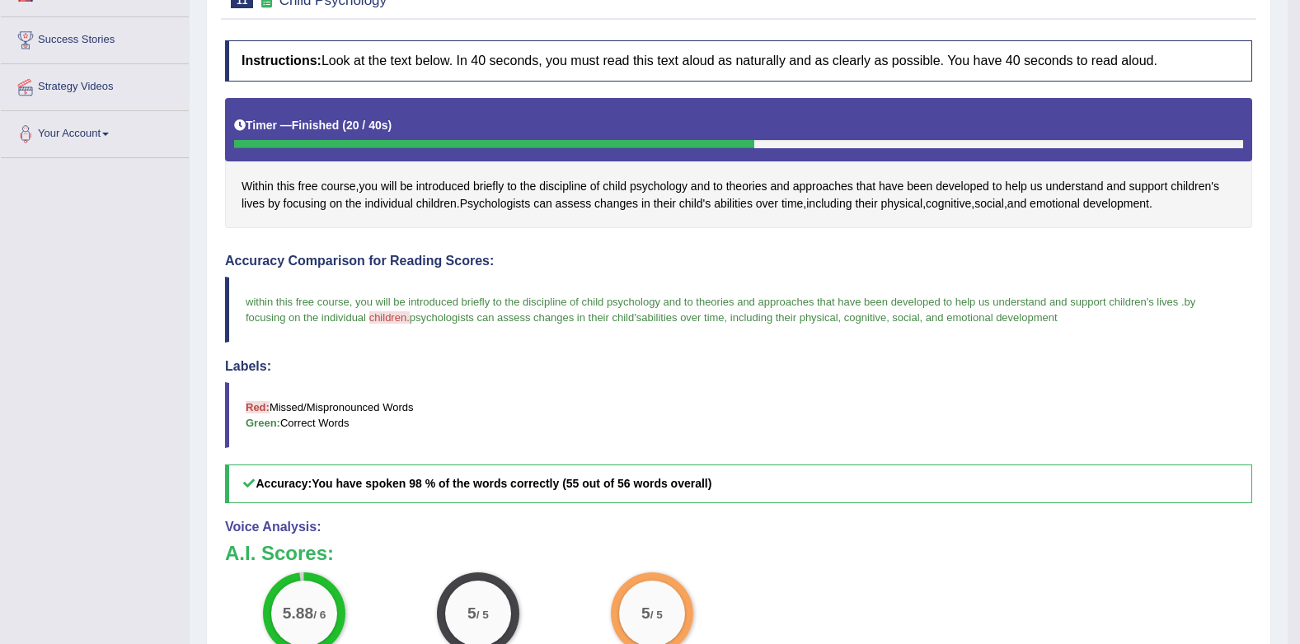
scroll to position [82, 0]
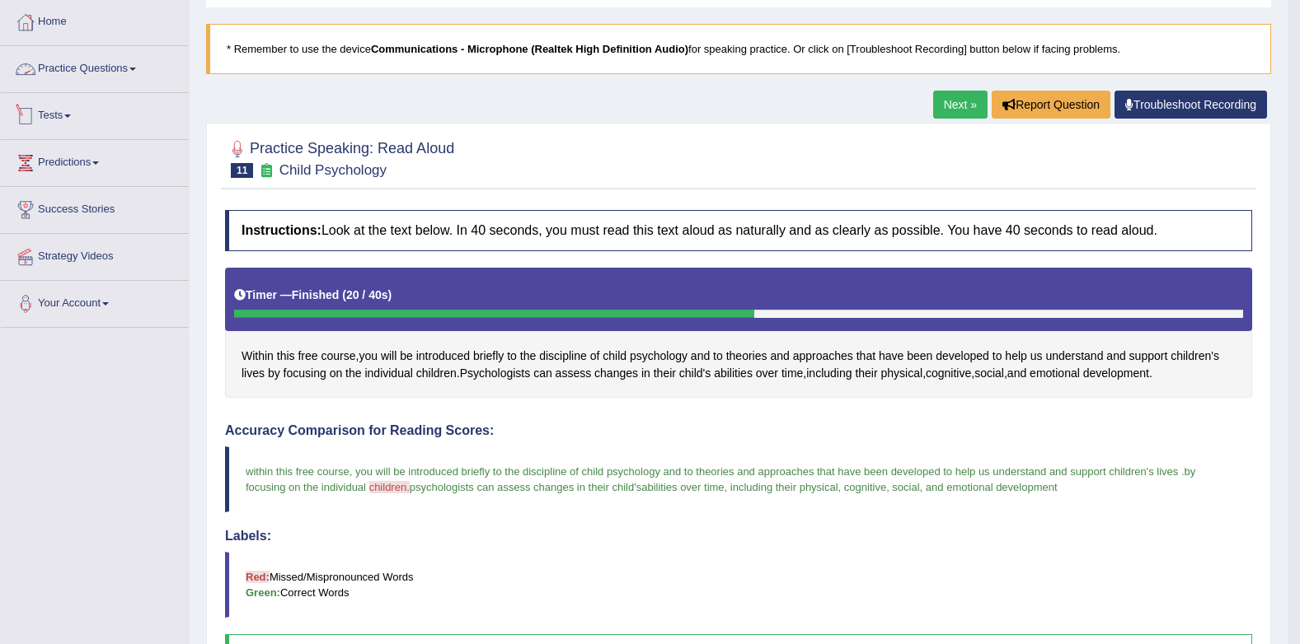
click at [48, 65] on link "Practice Questions" at bounding box center [95, 66] width 188 height 41
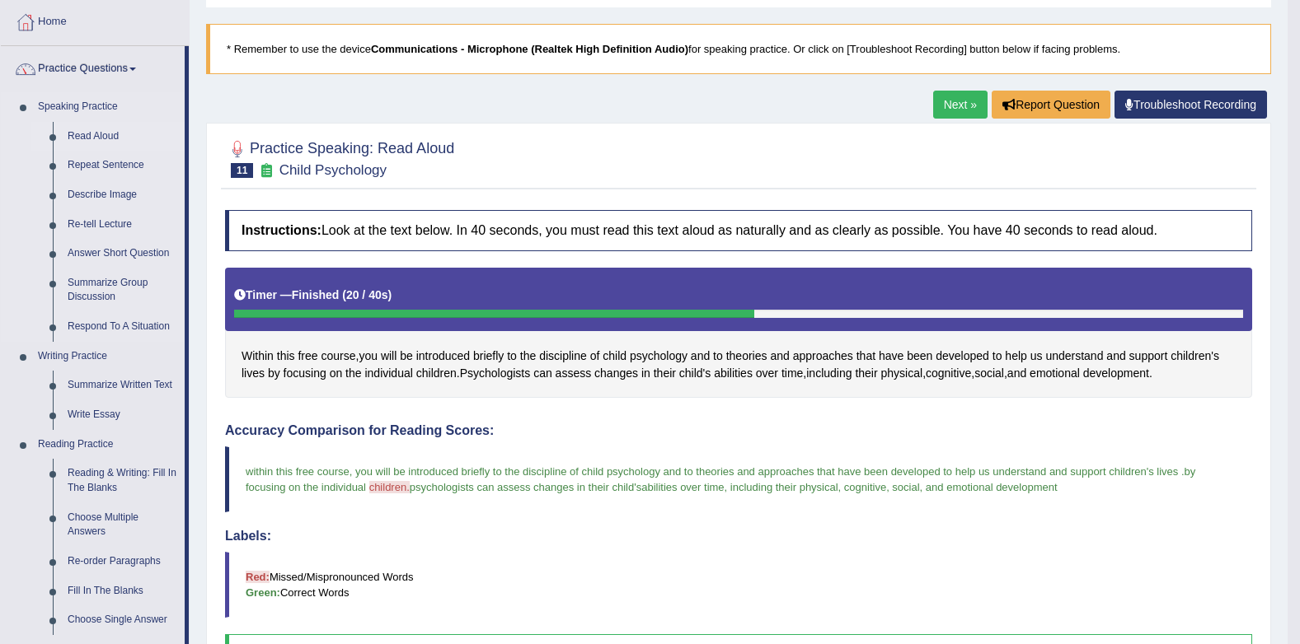
click at [83, 134] on link "Read Aloud" at bounding box center [122, 137] width 124 height 30
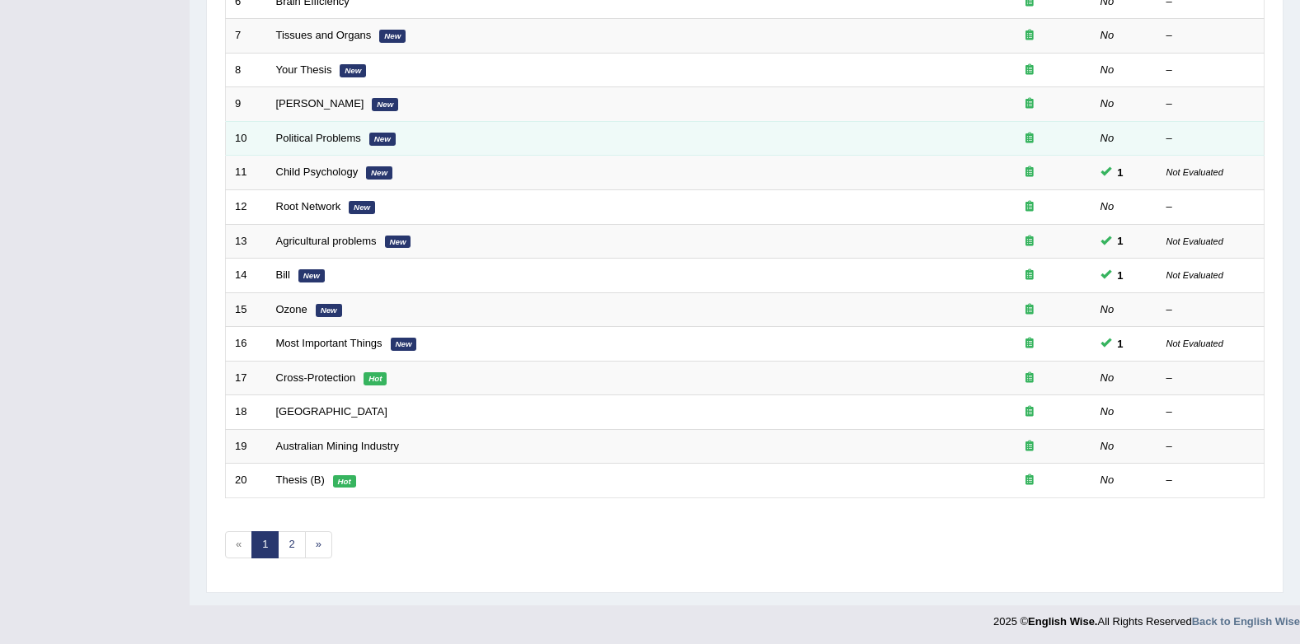
scroll to position [447, 0]
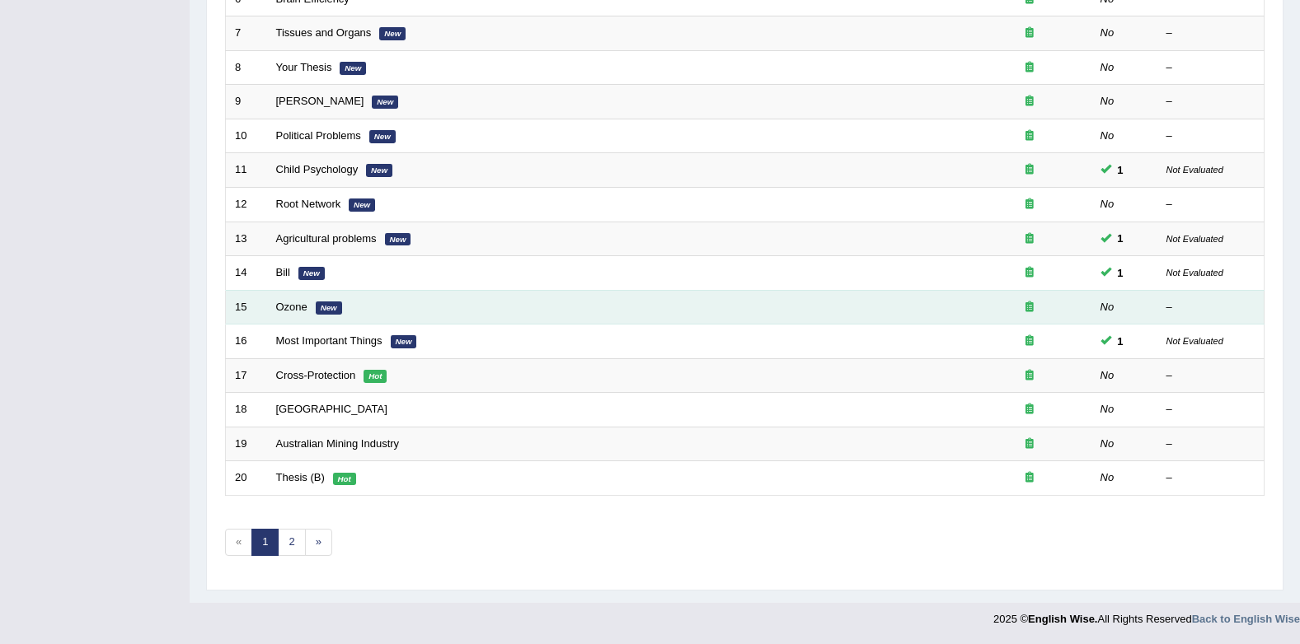
click at [1147, 304] on td "No" at bounding box center [1124, 307] width 66 height 35
click at [298, 312] on link "Ozone" at bounding box center [291, 307] width 31 height 12
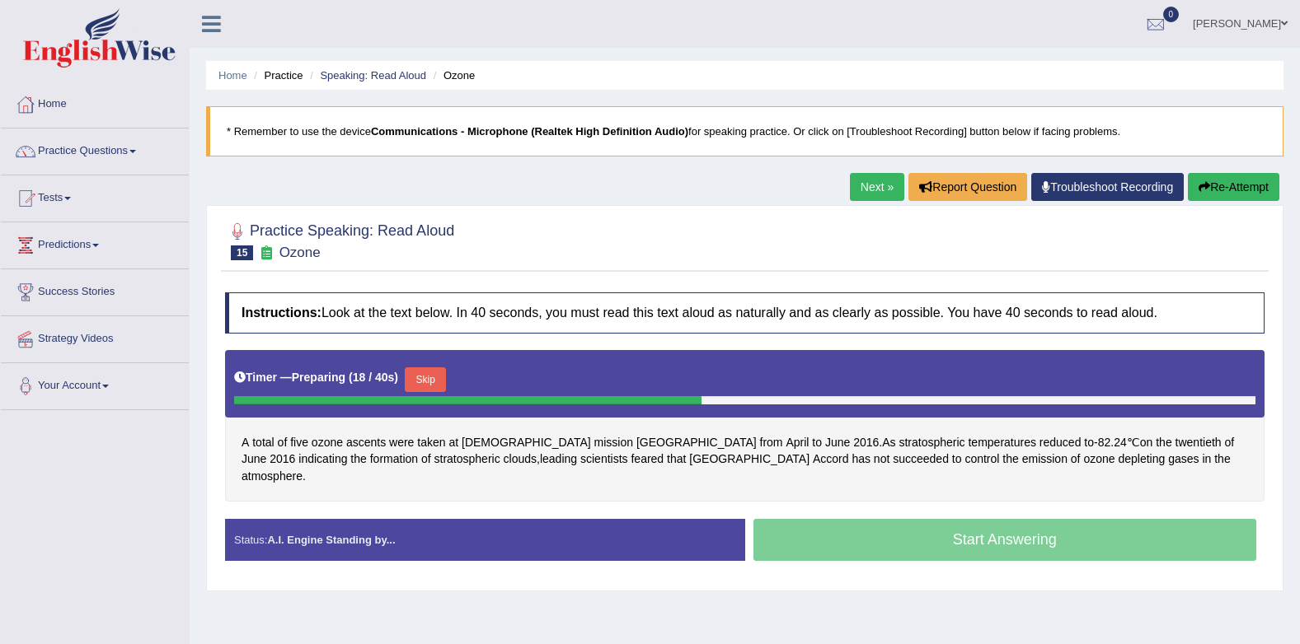
click at [435, 372] on button "Skip" at bounding box center [425, 380] width 41 height 25
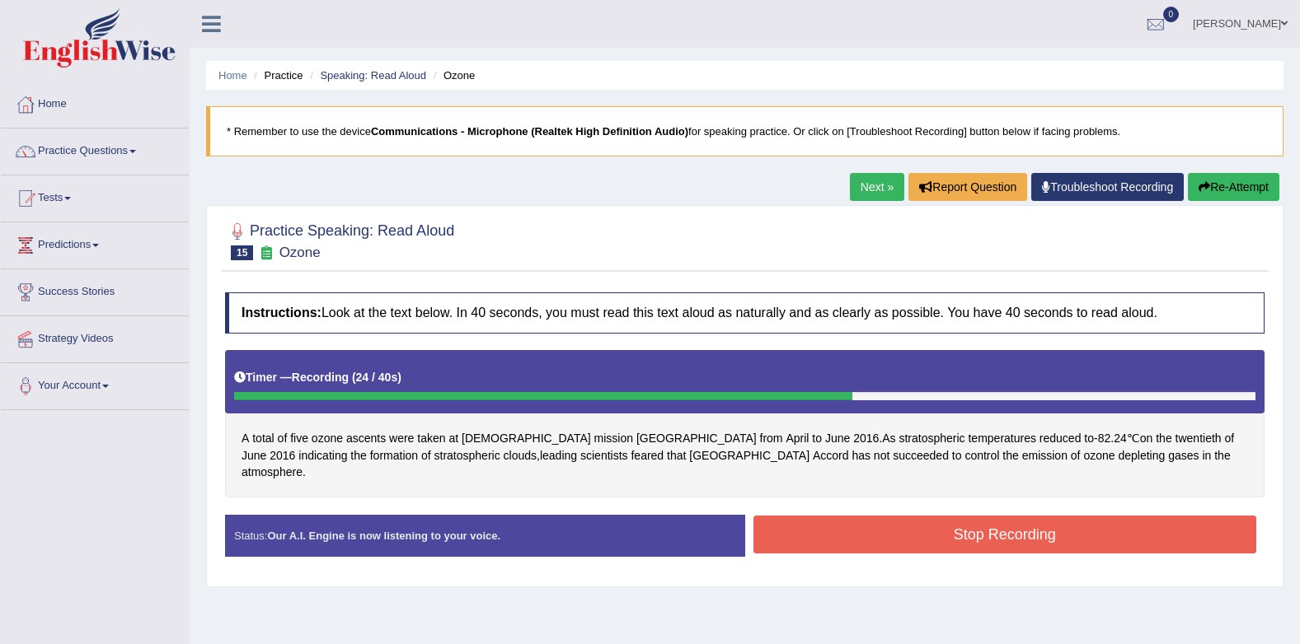
click at [963, 529] on button "Stop Recording" at bounding box center [1005, 535] width 504 height 38
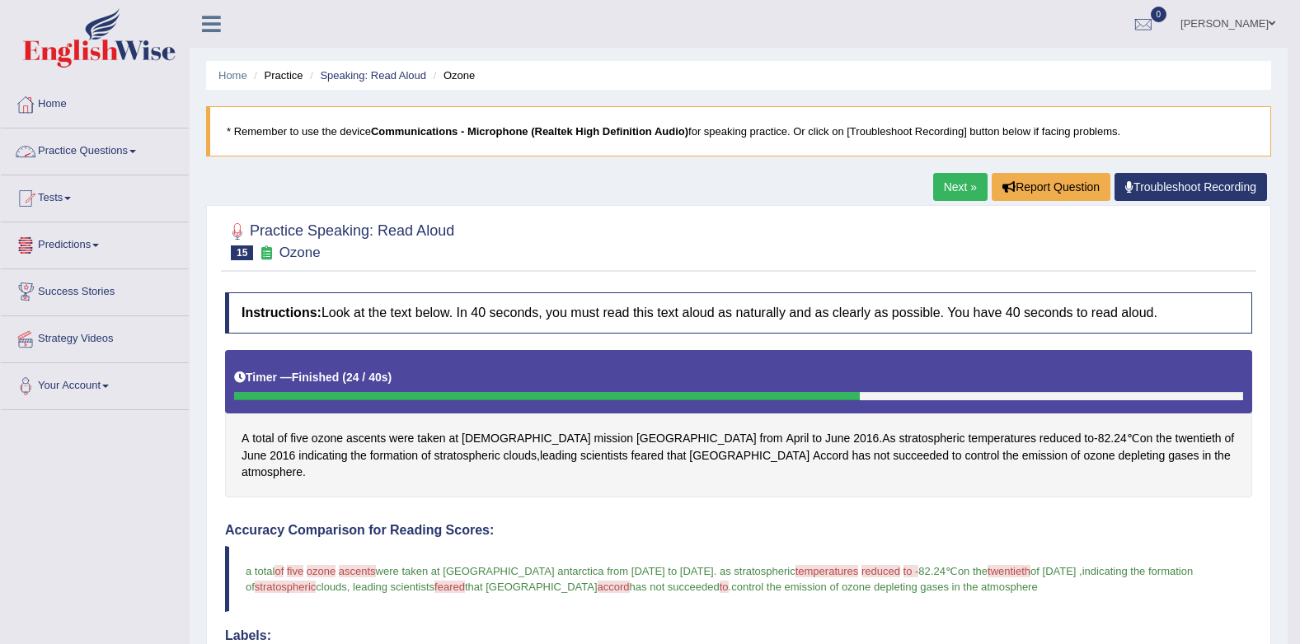
click at [81, 152] on link "Practice Questions" at bounding box center [95, 149] width 188 height 41
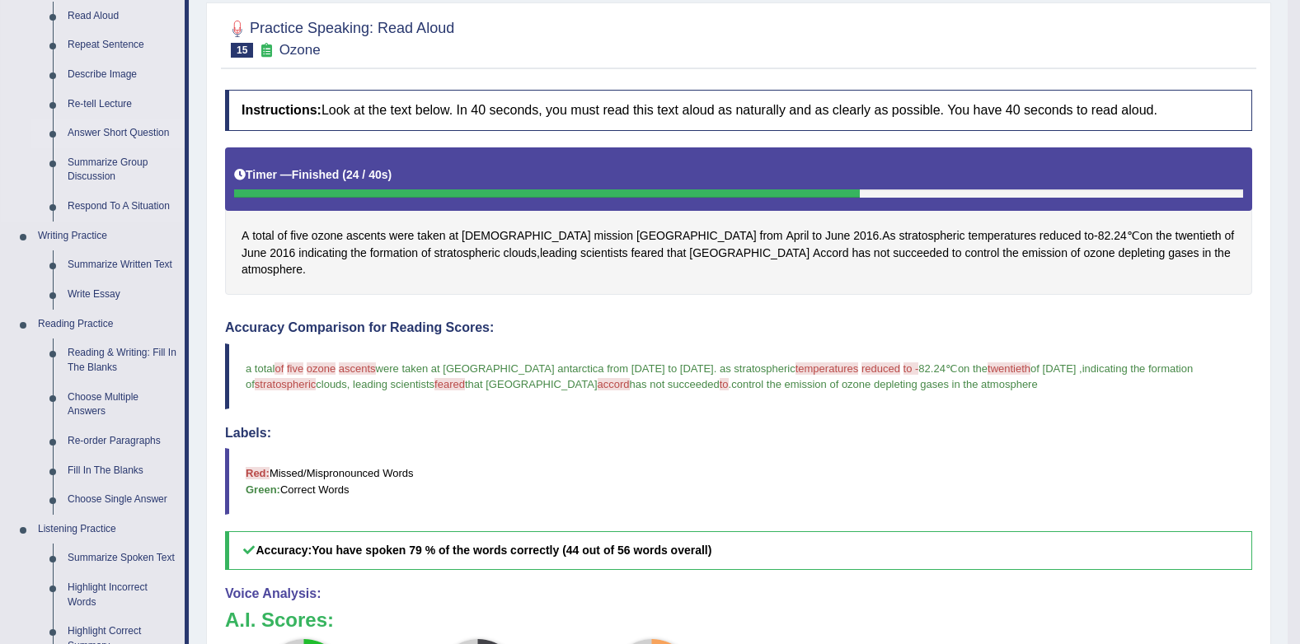
scroll to position [82, 0]
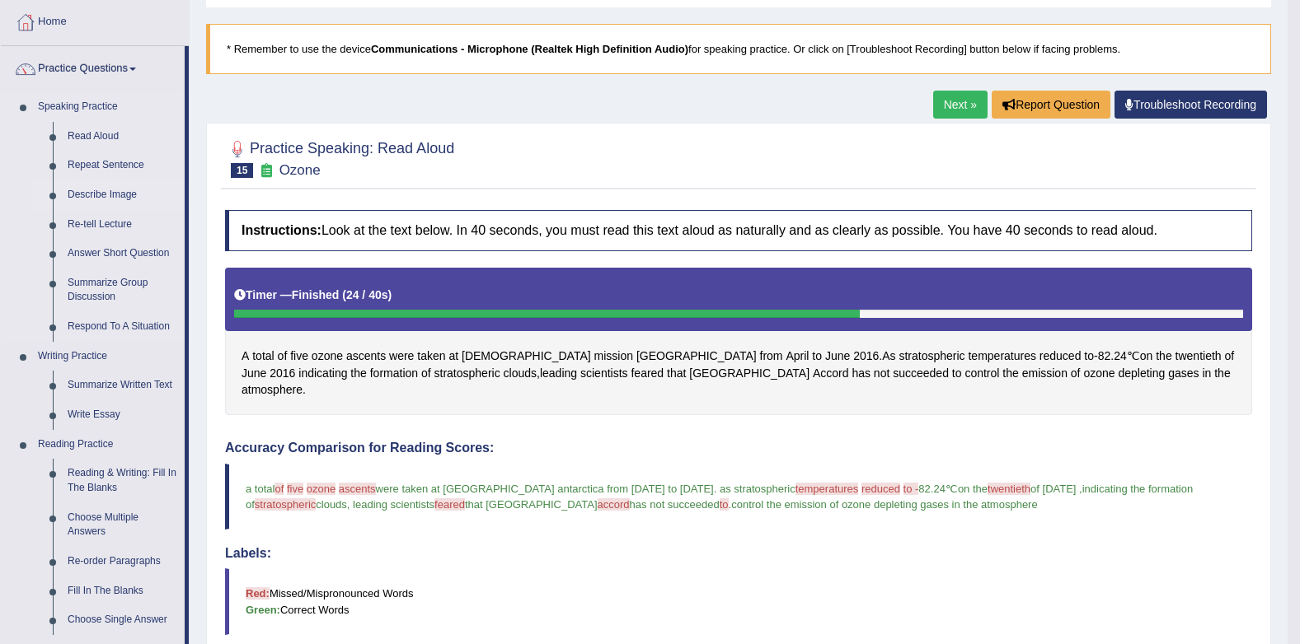
click at [110, 190] on link "Describe Image" at bounding box center [122, 195] width 124 height 30
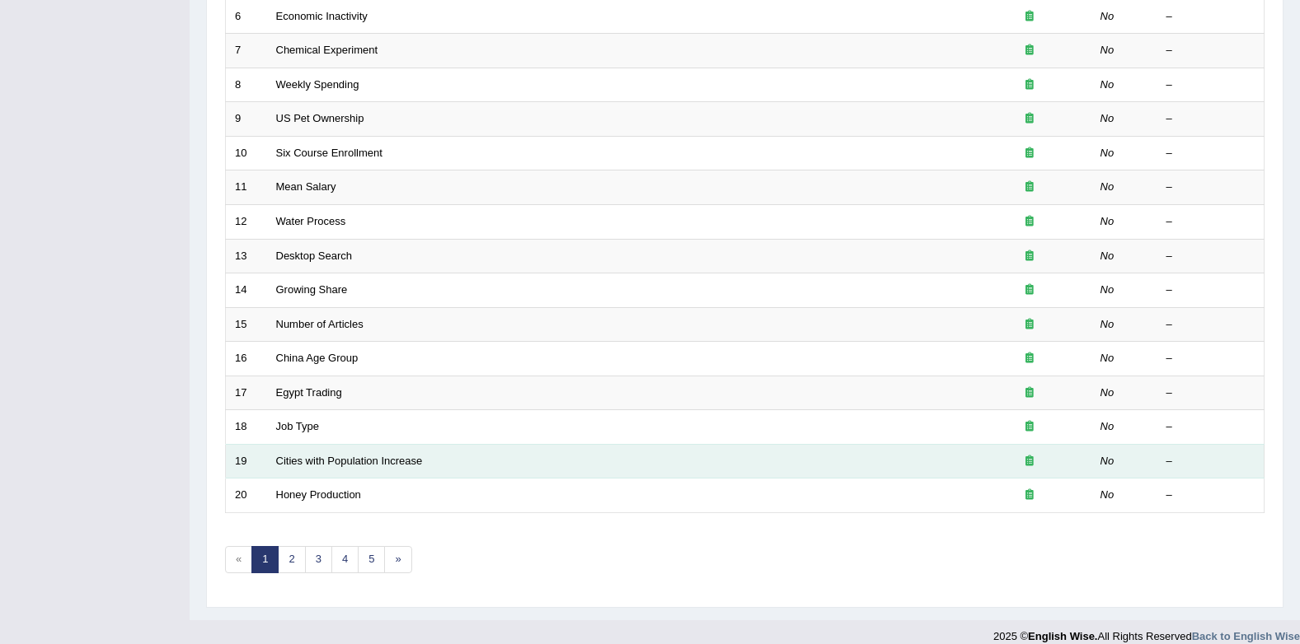
scroll to position [447, 0]
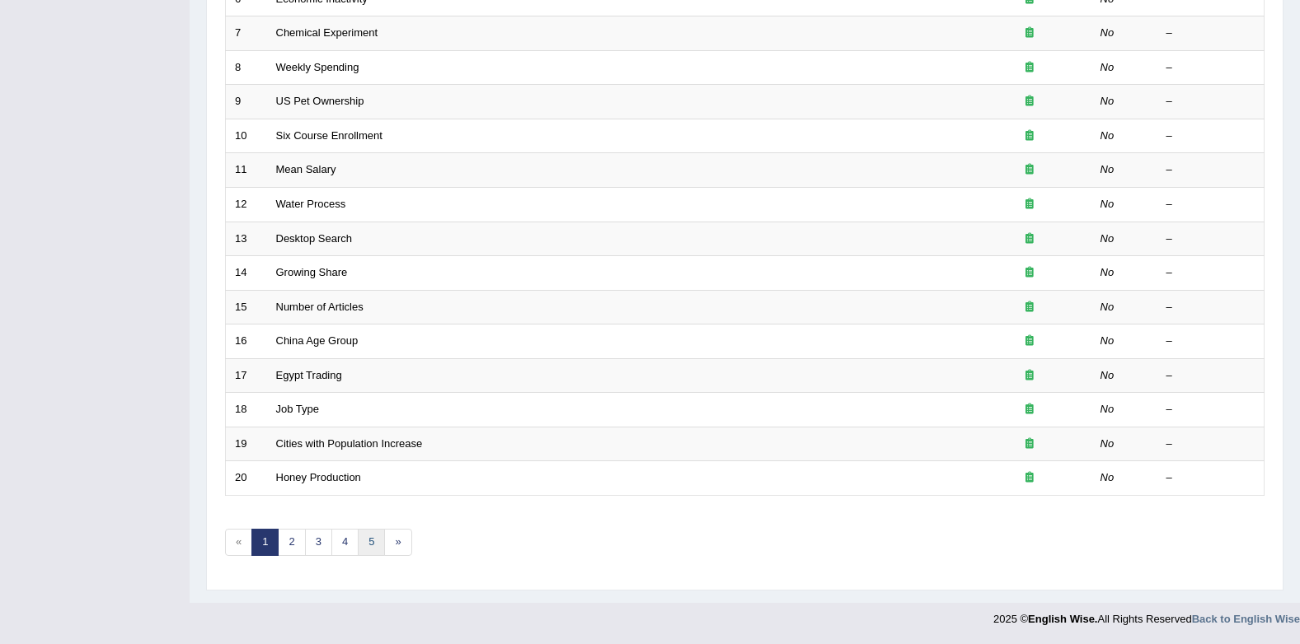
click at [359, 544] on link "5" at bounding box center [371, 542] width 27 height 27
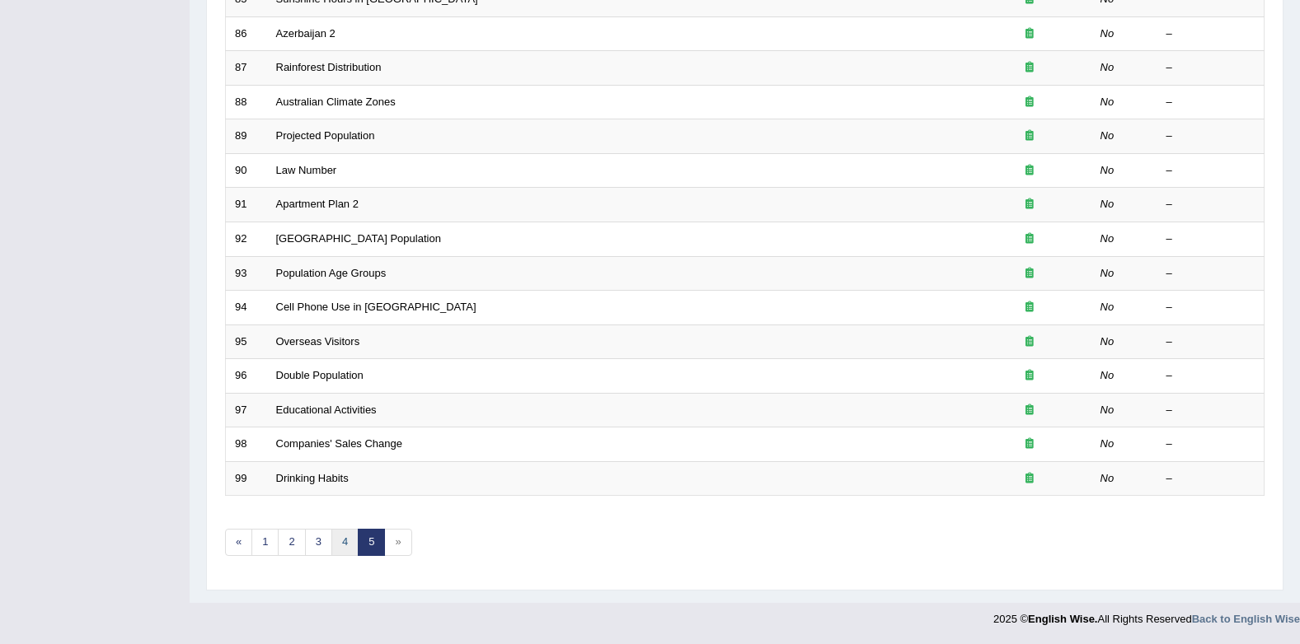
scroll to position [412, 0]
click at [389, 540] on span "»" at bounding box center [397, 542] width 27 height 27
click at [405, 548] on span "»" at bounding box center [397, 542] width 27 height 27
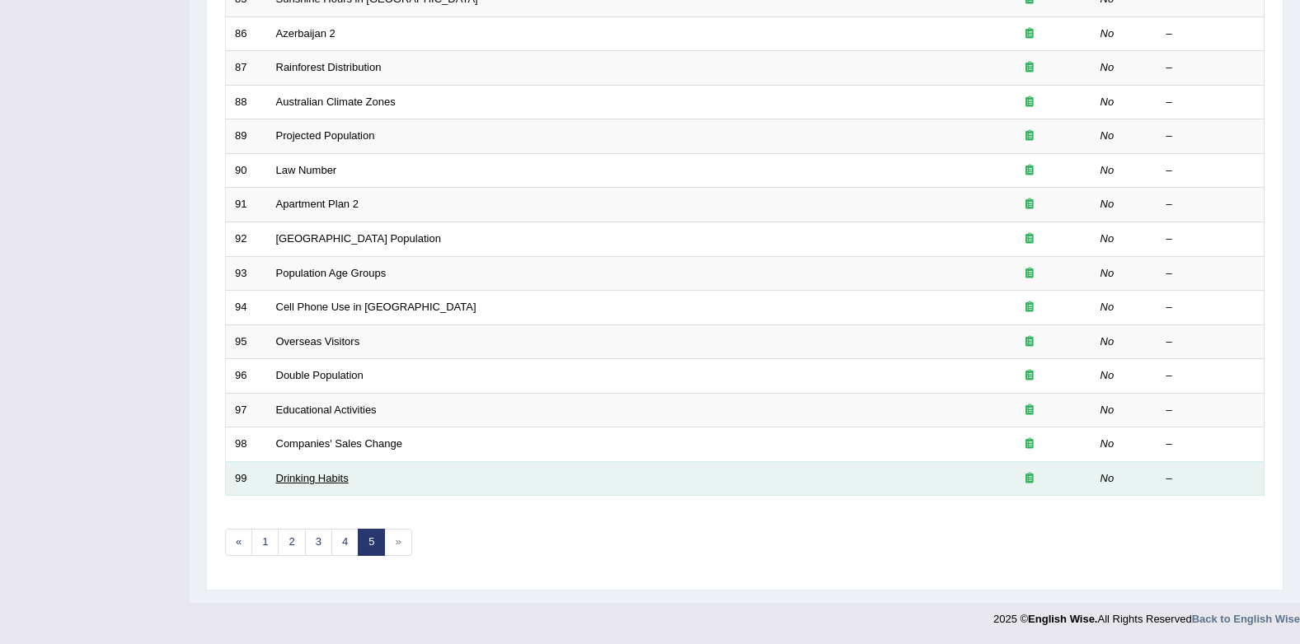
click at [319, 480] on link "Drinking Habits" at bounding box center [312, 478] width 73 height 12
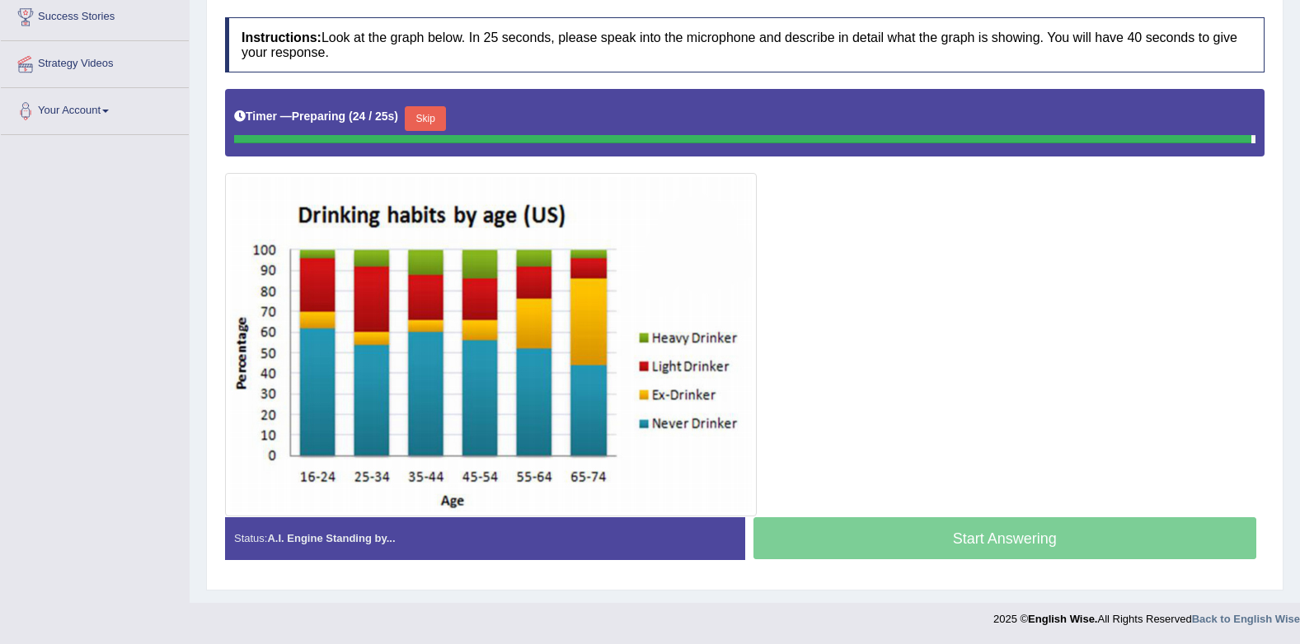
scroll to position [271, 0]
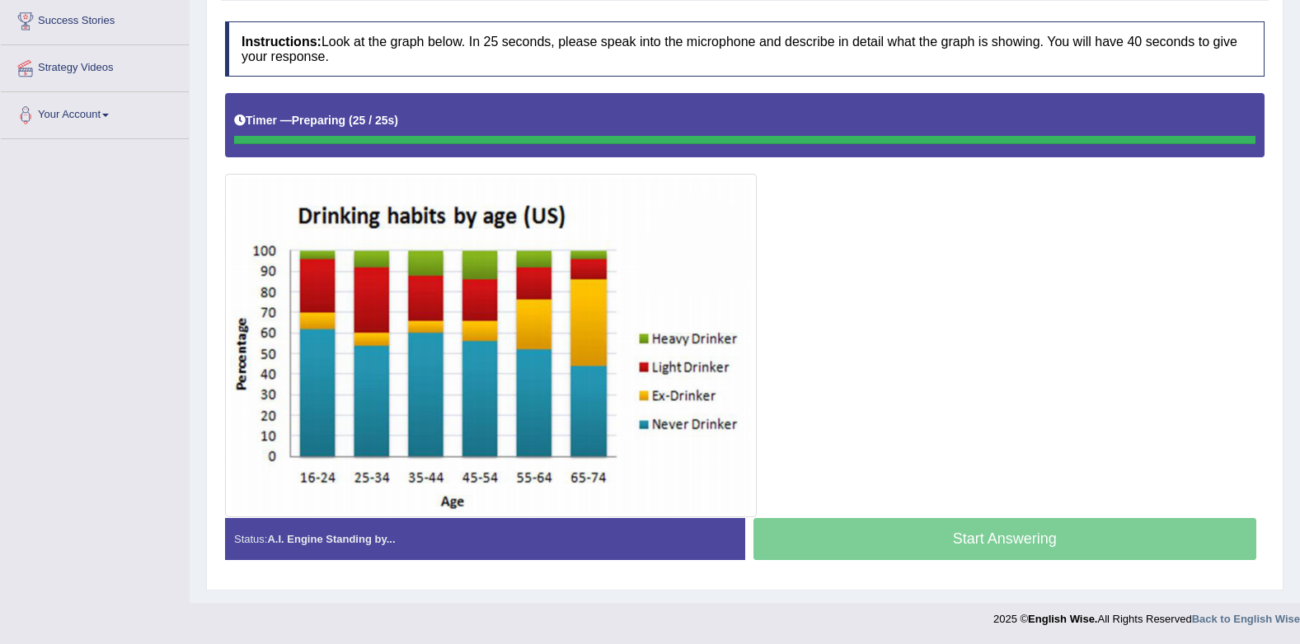
click at [433, 106] on div "Timer — Preparing ( 25 / 25s )" at bounding box center [744, 120] width 1021 height 29
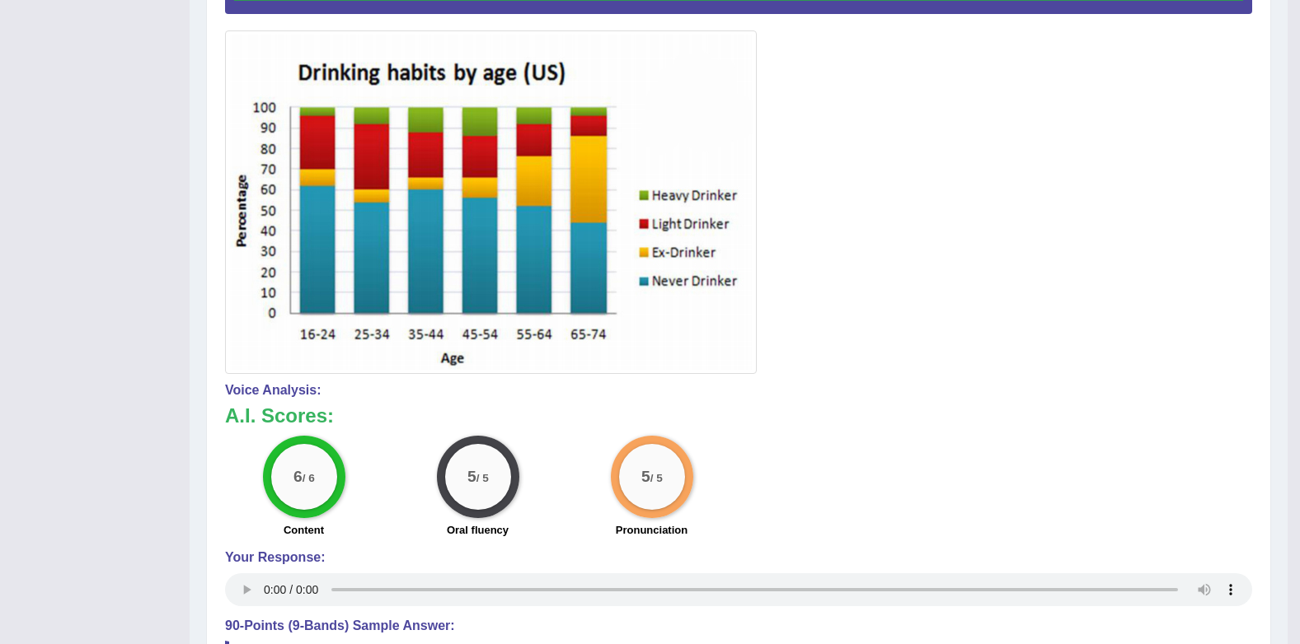
scroll to position [85, 0]
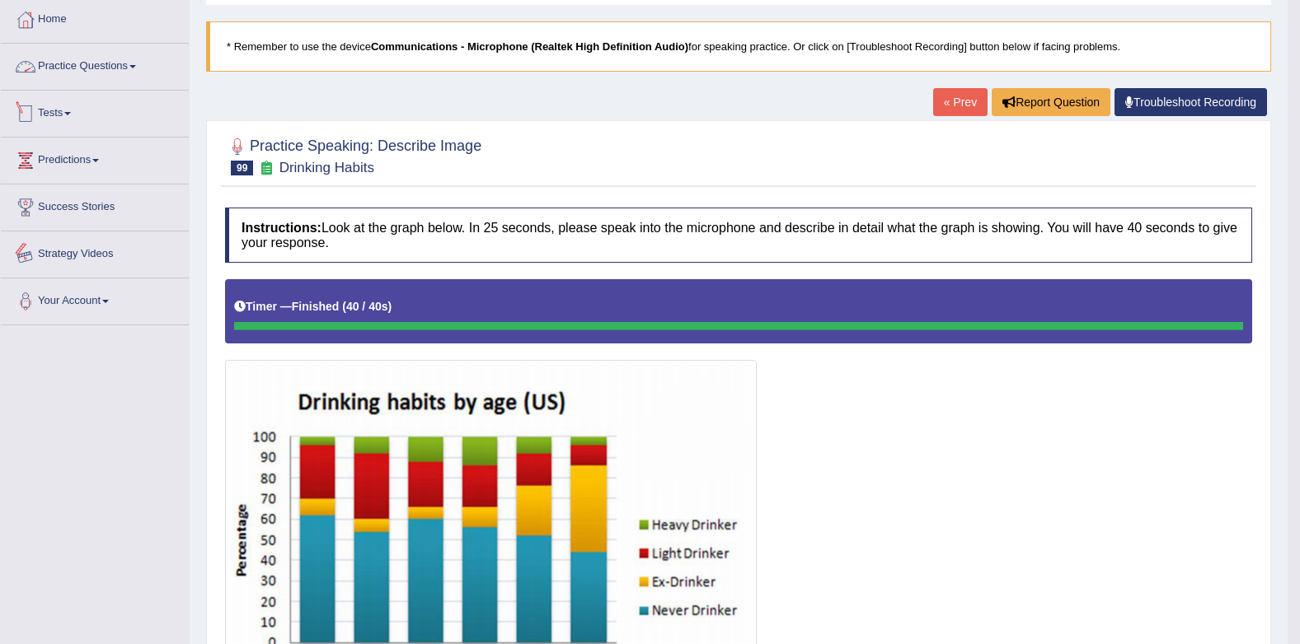
click at [122, 68] on link "Practice Questions" at bounding box center [95, 64] width 188 height 41
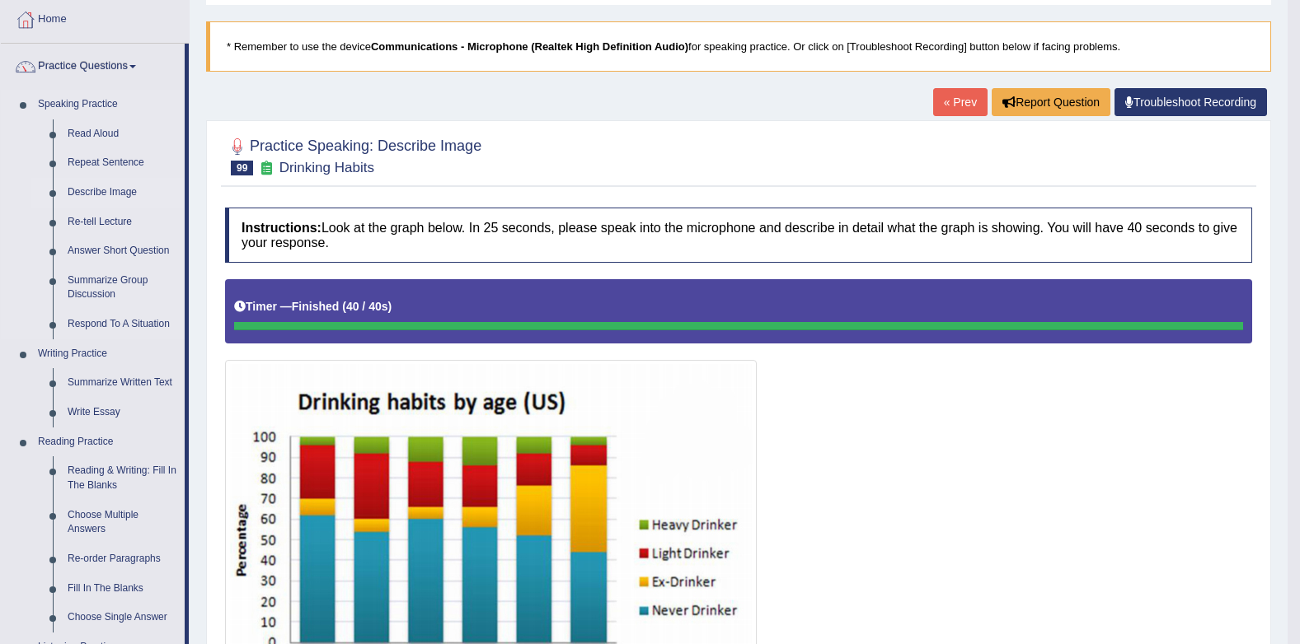
click at [76, 181] on link "Describe Image" at bounding box center [122, 193] width 124 height 30
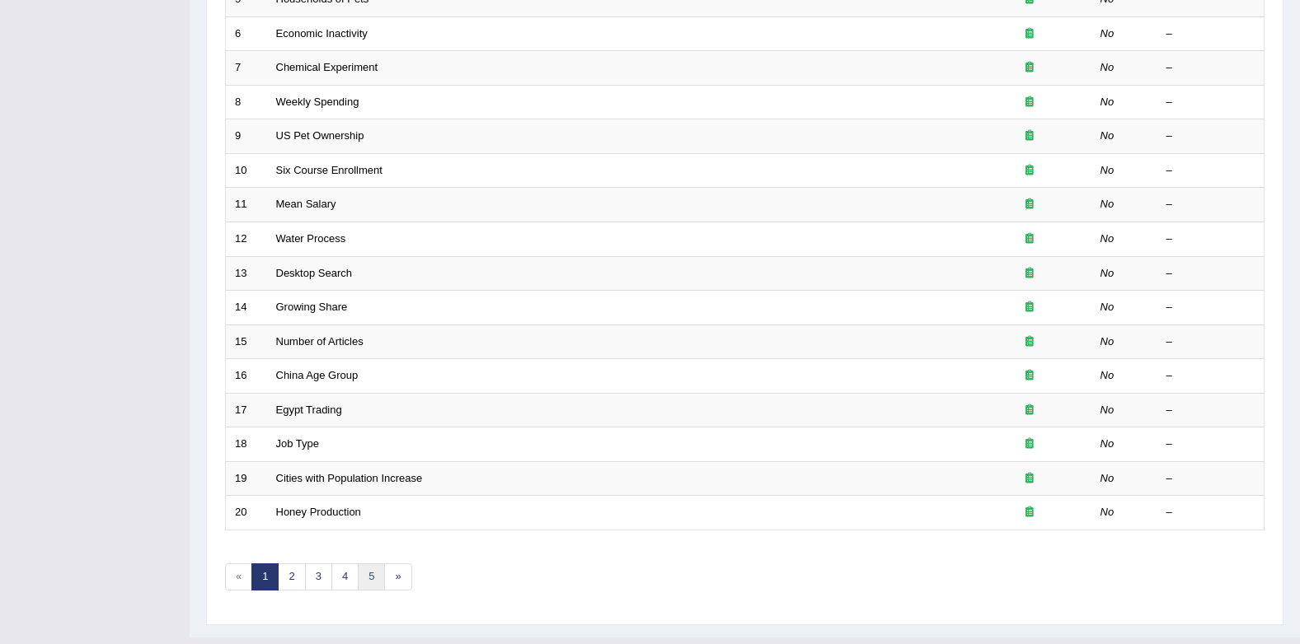
click at [360, 568] on link "5" at bounding box center [371, 577] width 27 height 27
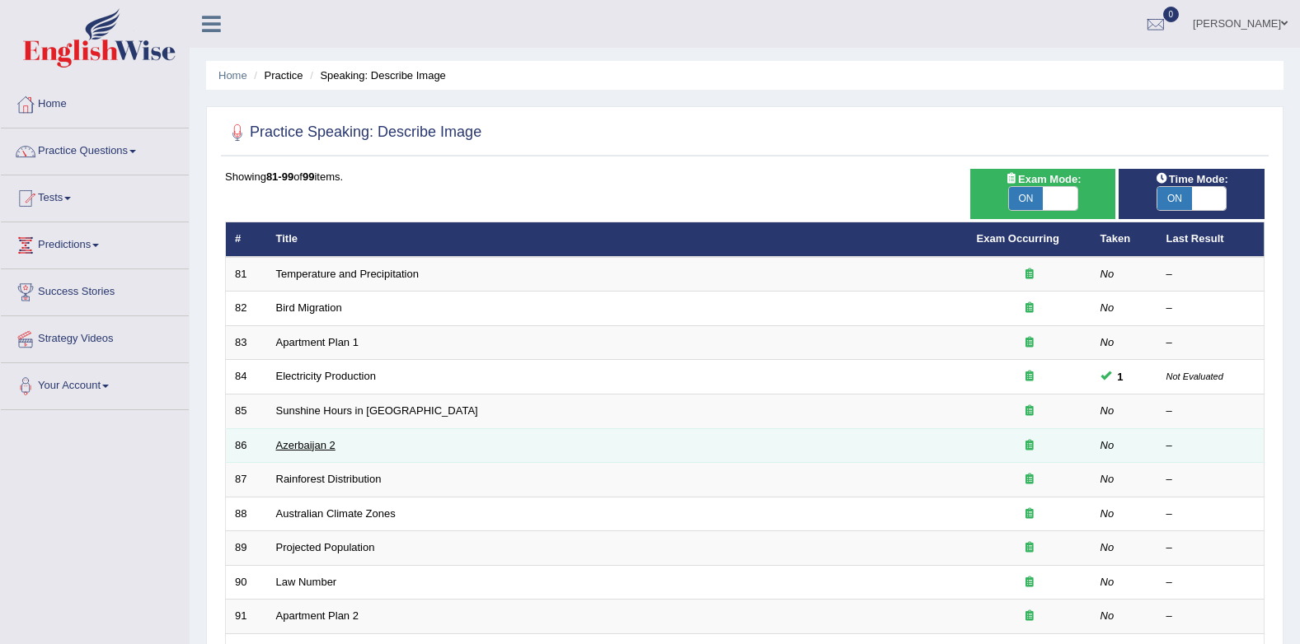
click at [299, 447] on link "Azerbaijan 2" at bounding box center [305, 445] width 59 height 12
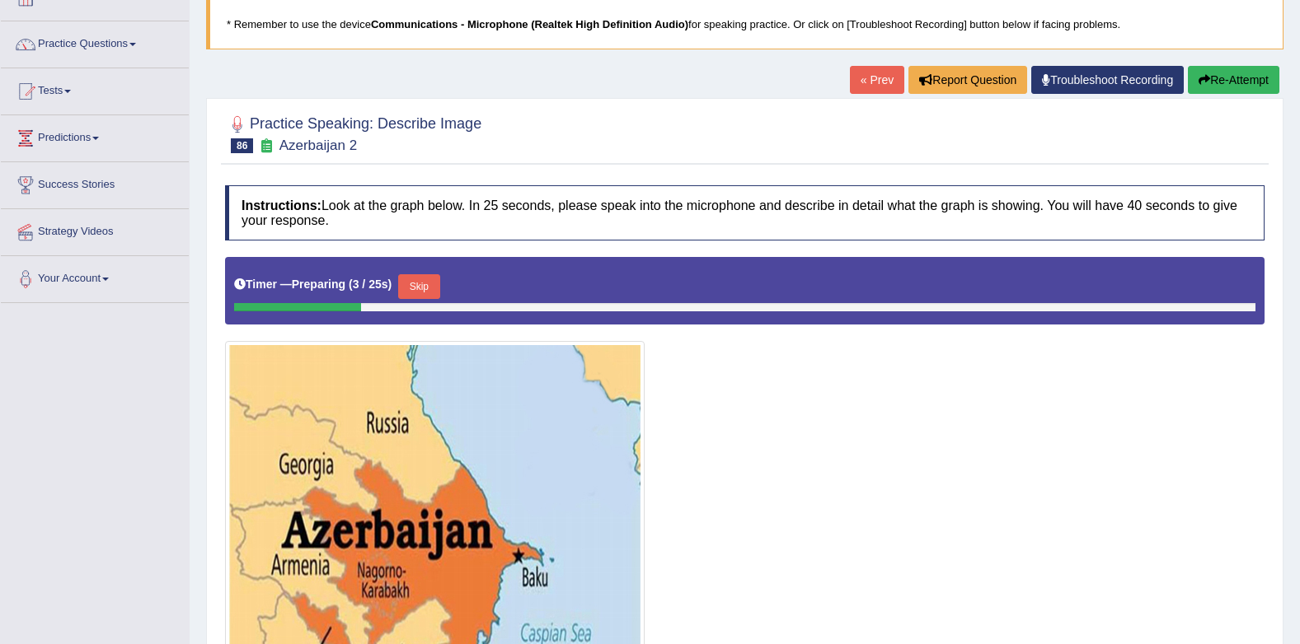
scroll to position [247, 0]
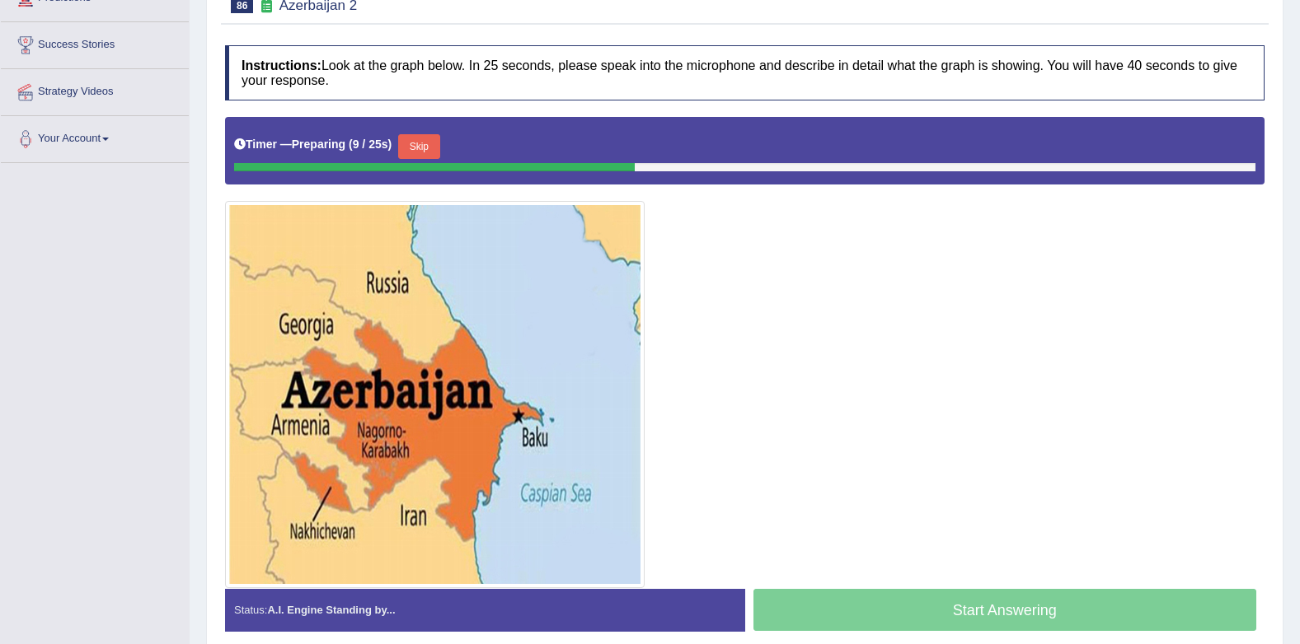
click at [427, 148] on button "Skip" at bounding box center [418, 146] width 41 height 25
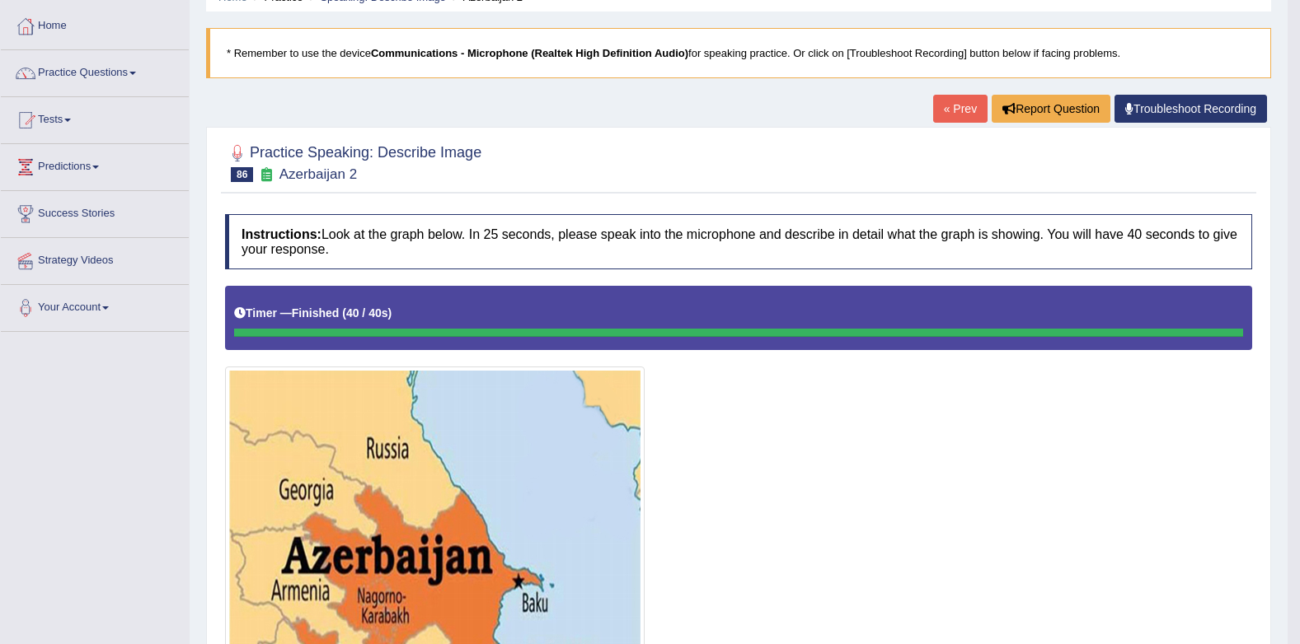
scroll to position [0, 0]
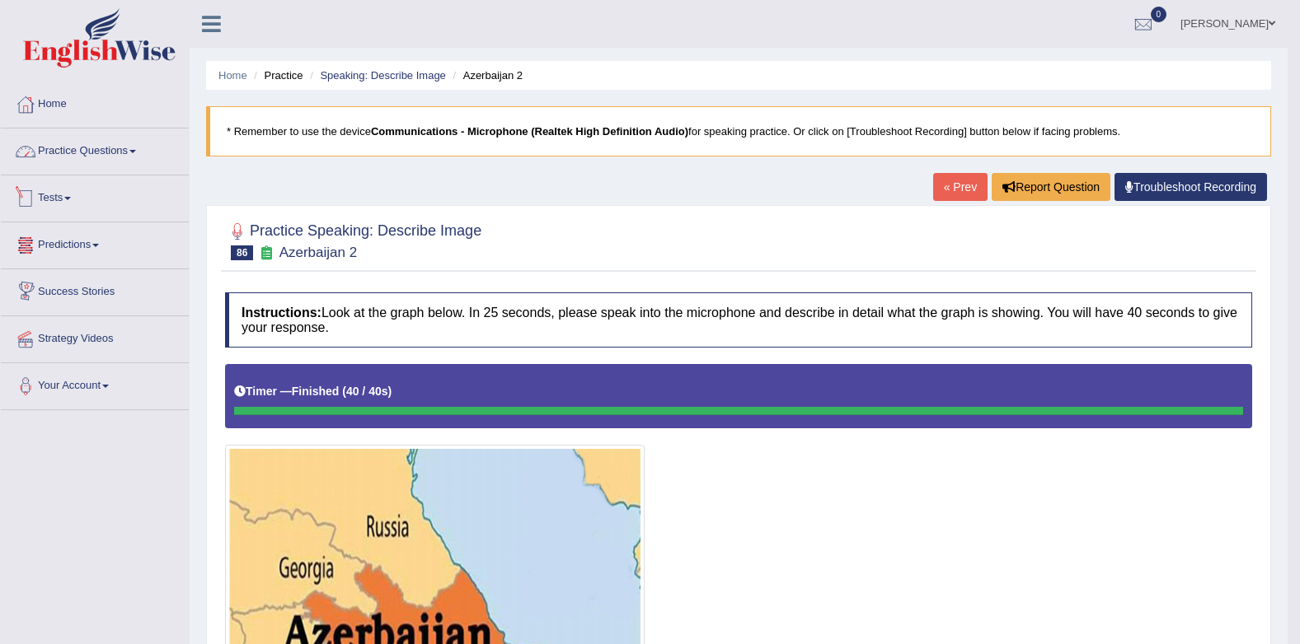
click at [73, 145] on link "Practice Questions" at bounding box center [95, 149] width 188 height 41
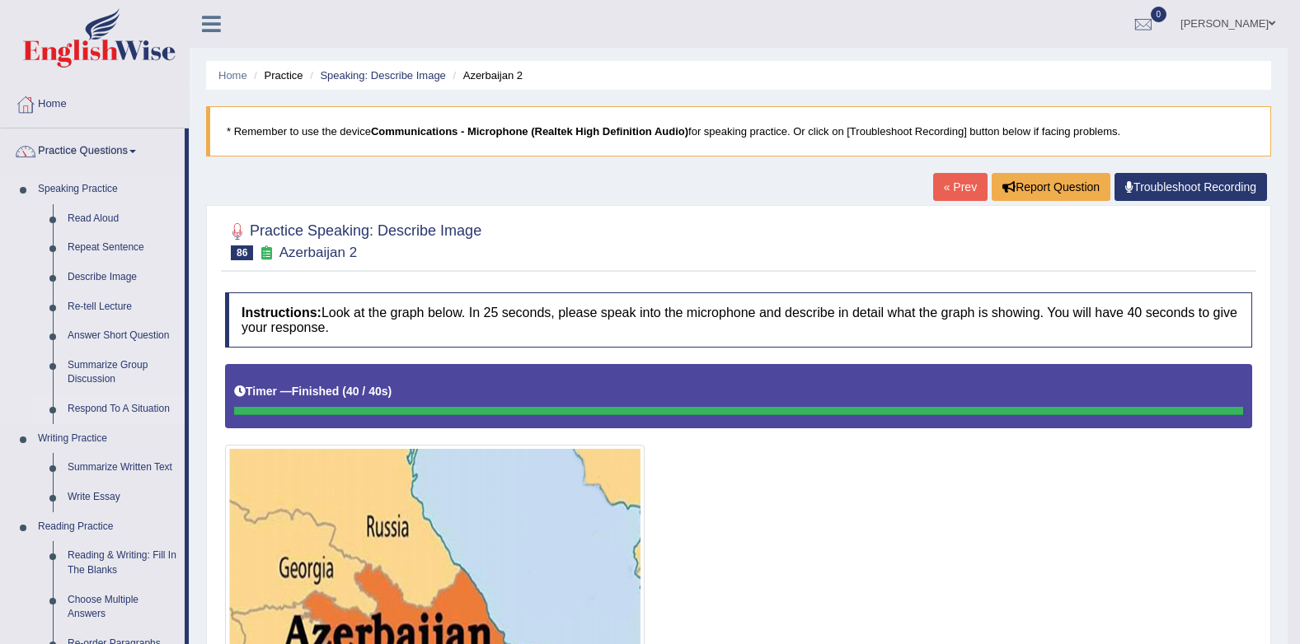
click at [94, 401] on link "Respond To A Situation" at bounding box center [122, 410] width 124 height 30
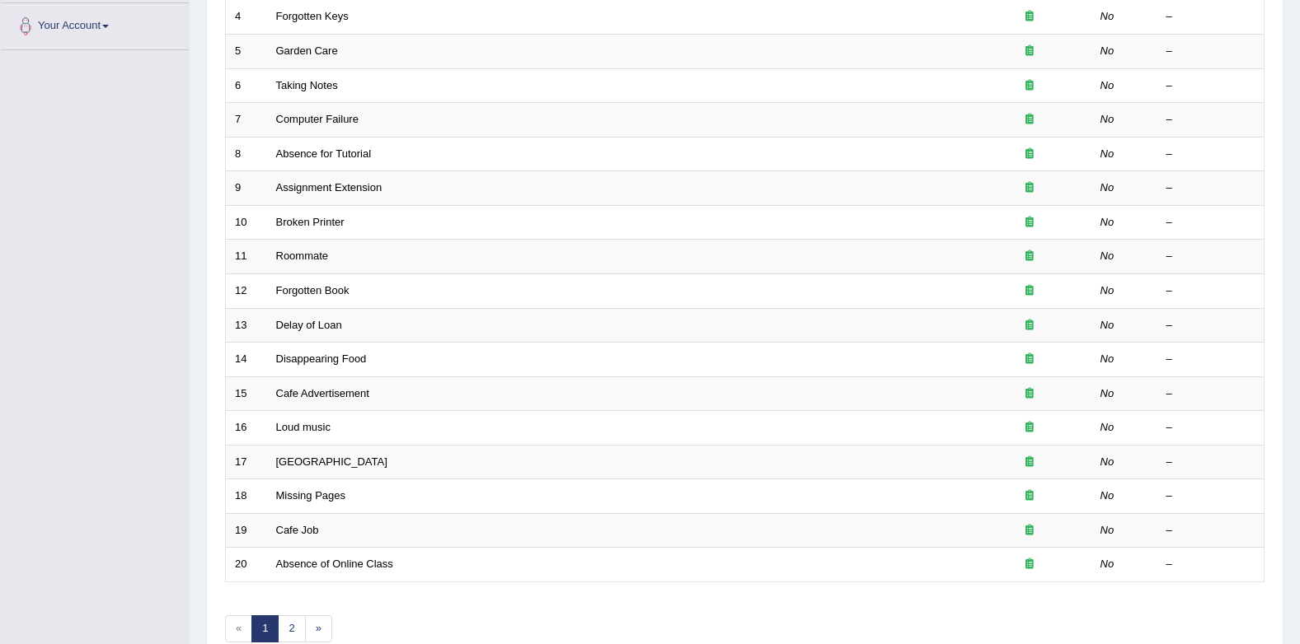
scroll to position [447, 0]
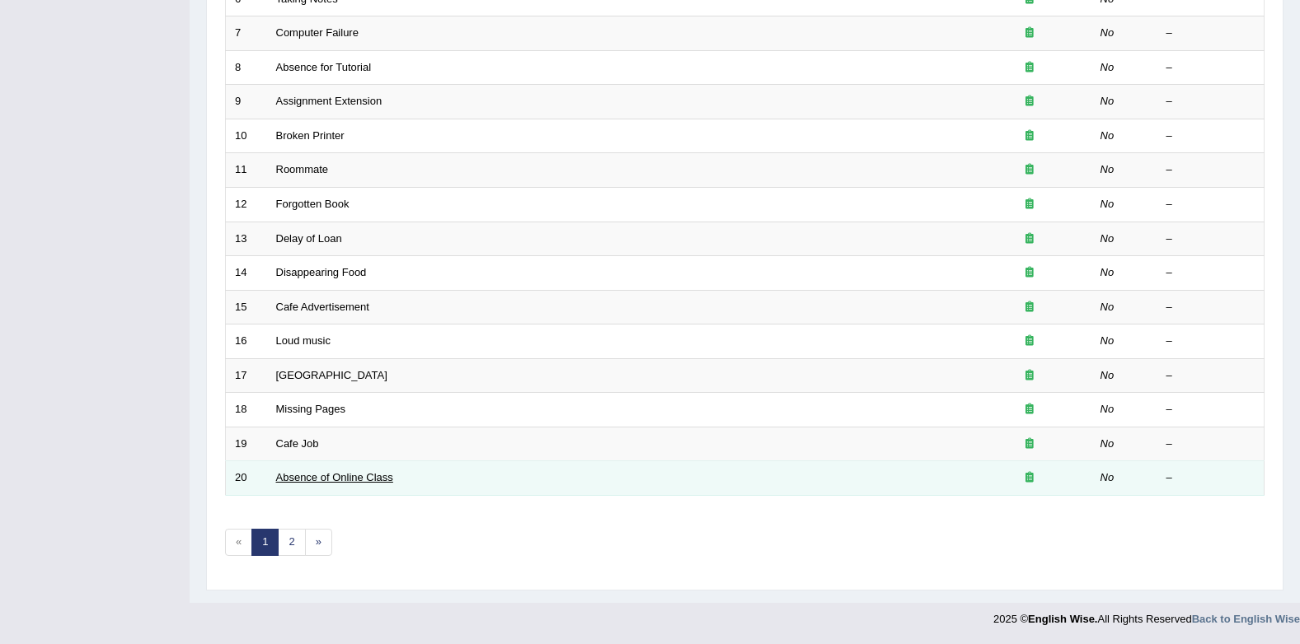
click at [307, 476] on link "Absence of Online Class" at bounding box center [334, 477] width 117 height 12
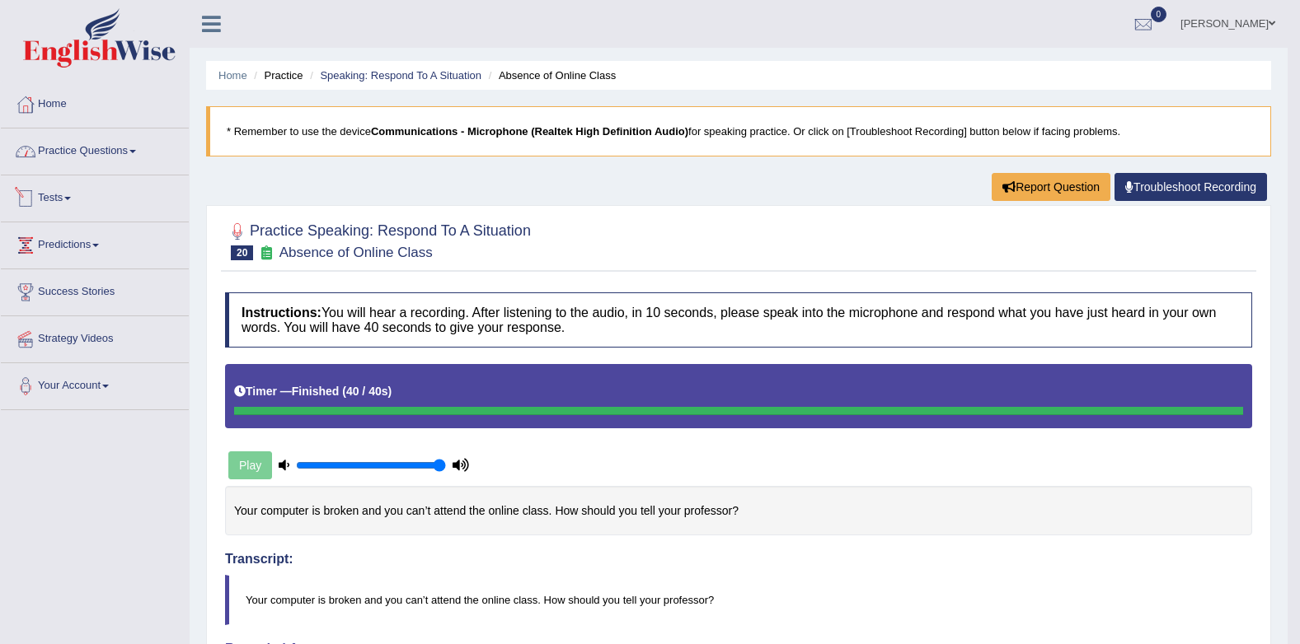
click at [81, 143] on link "Practice Questions" at bounding box center [95, 149] width 188 height 41
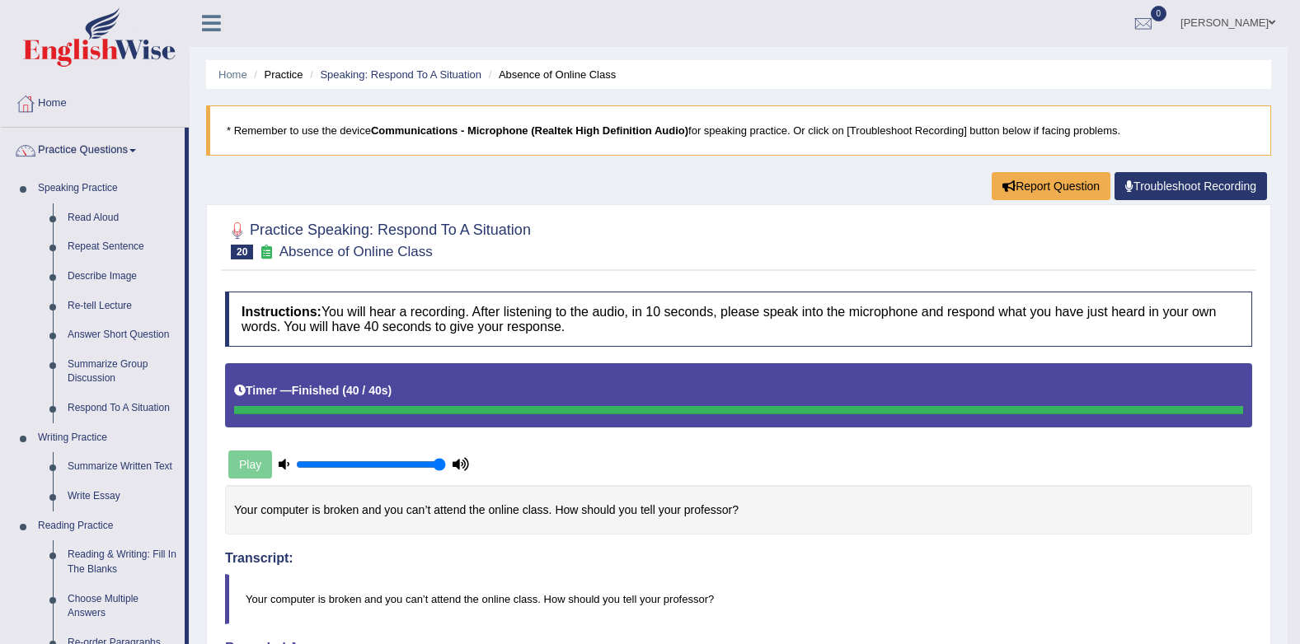
scroll to position [330, 0]
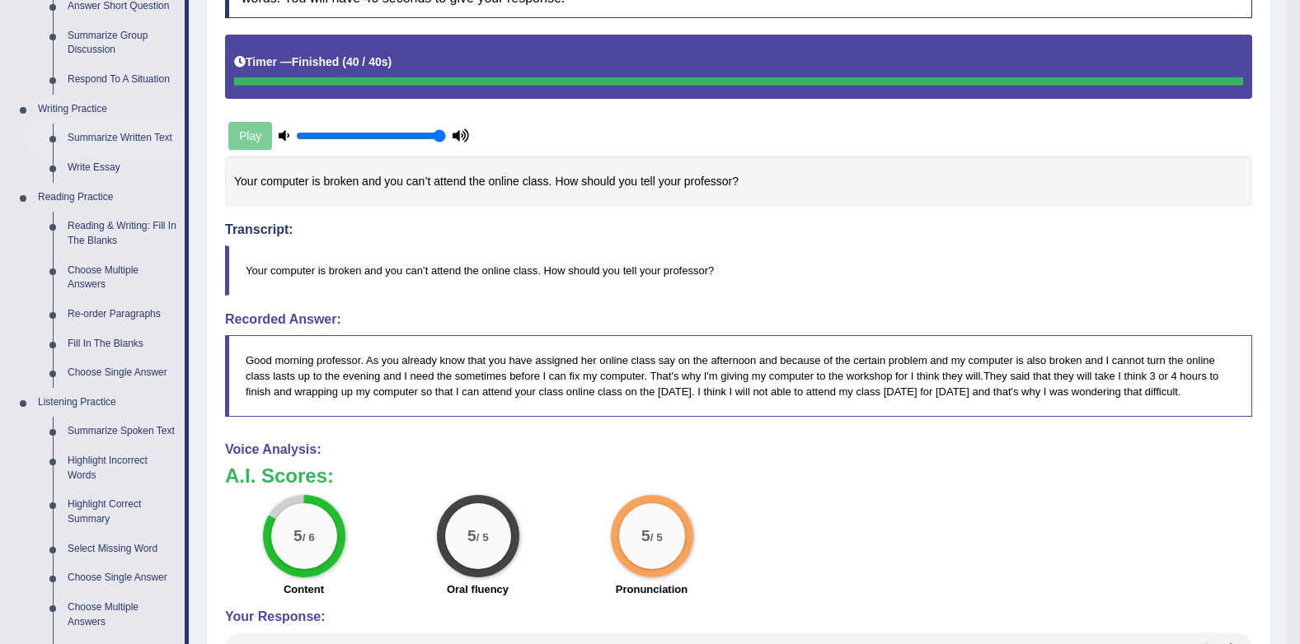
click at [110, 142] on link "Summarize Written Text" at bounding box center [122, 139] width 124 height 30
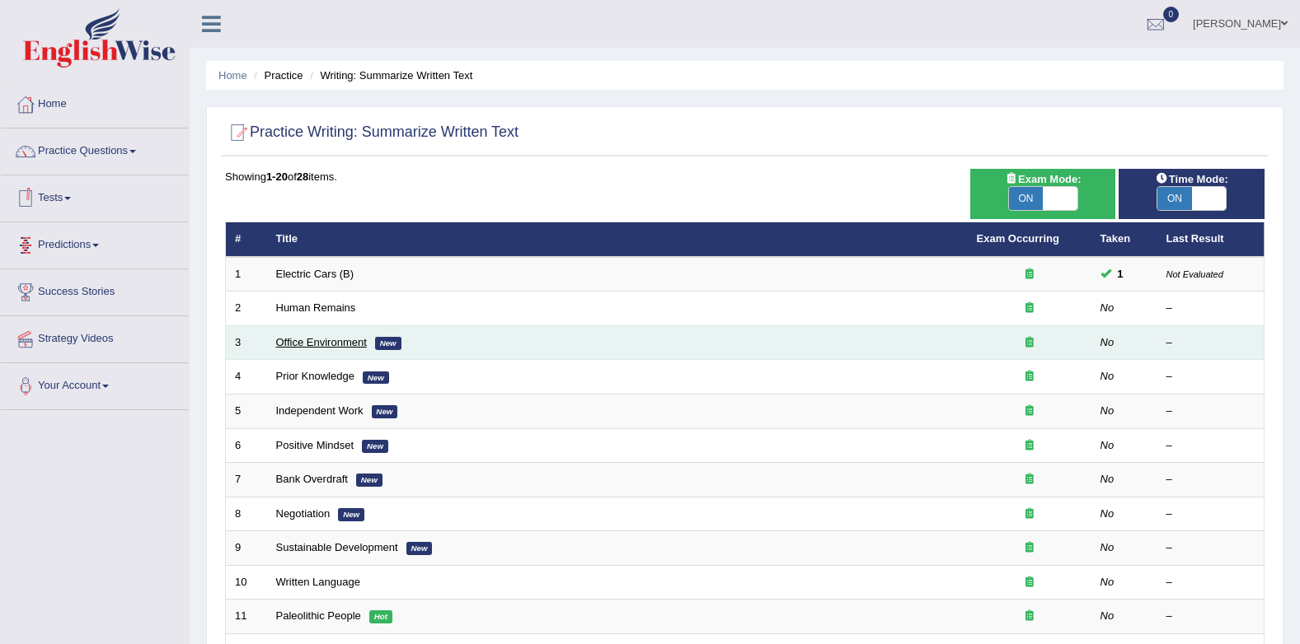
click at [335, 341] on link "Office Environment" at bounding box center [321, 342] width 91 height 12
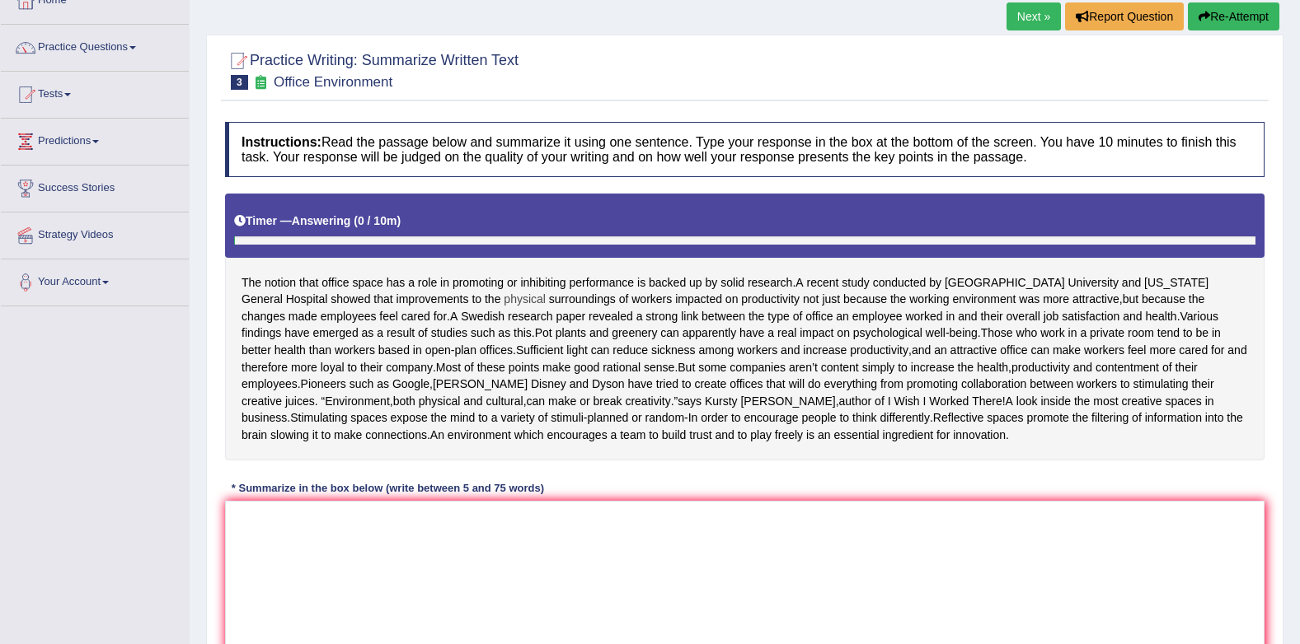
scroll to position [165, 0]
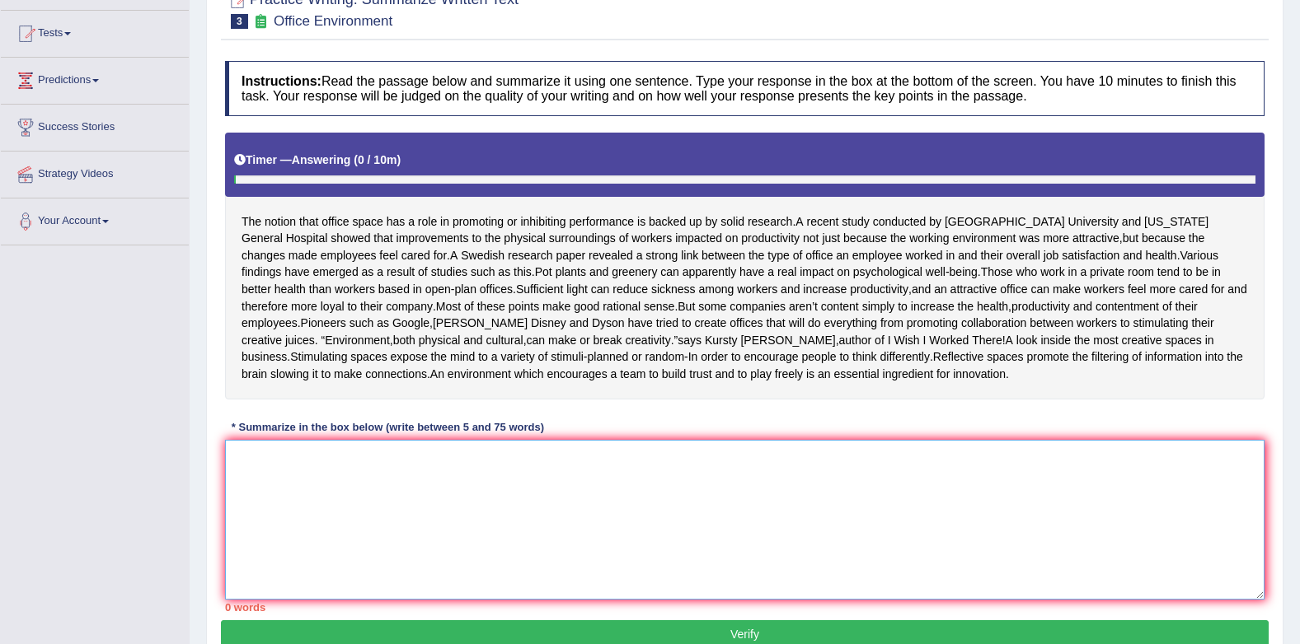
drag, startPoint x: 443, startPoint y: 481, endPoint x: 449, endPoint y: 471, distance: 11.4
click at [447, 478] on textarea at bounding box center [744, 520] width 1039 height 160
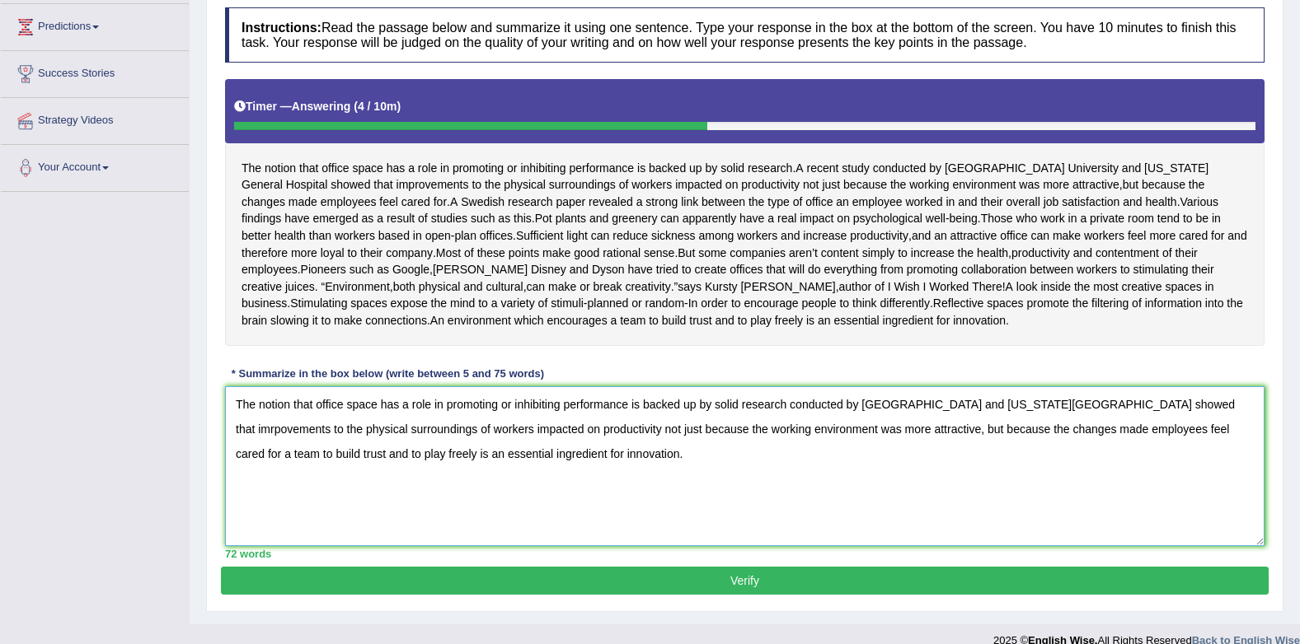
scroll to position [274, 0]
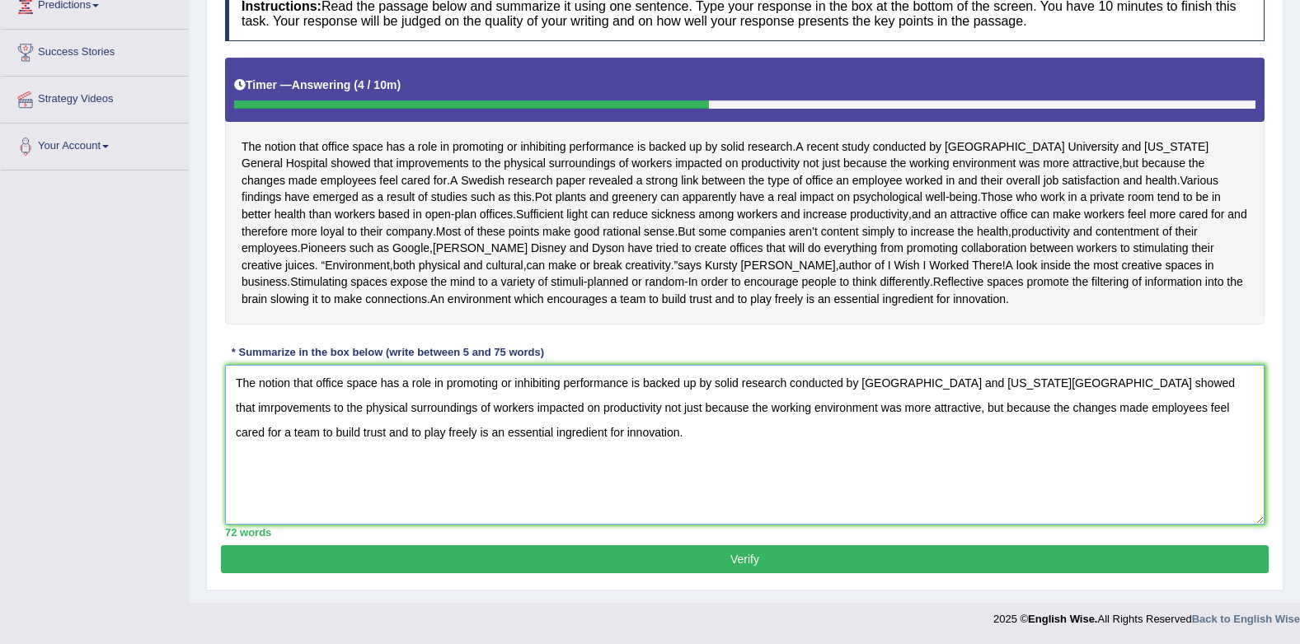
type textarea "The notion that office space has a role in promoting or inhibiting performance …"
click at [775, 564] on button "Verify" at bounding box center [744, 560] width 1047 height 28
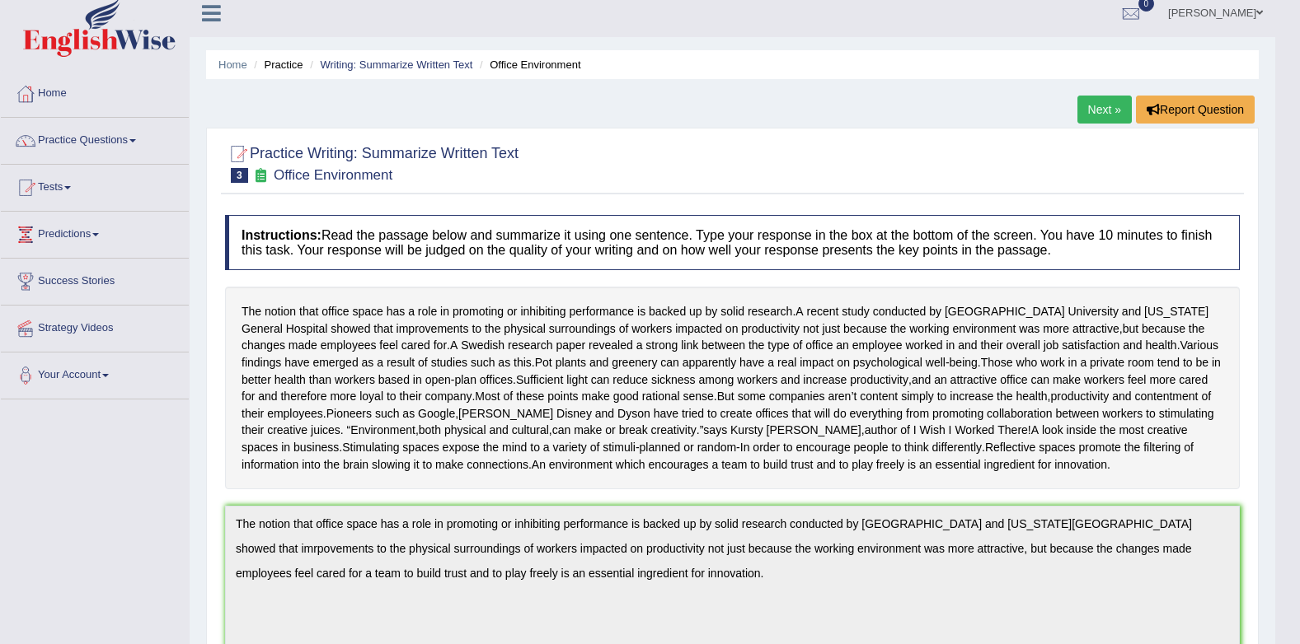
scroll to position [0, 0]
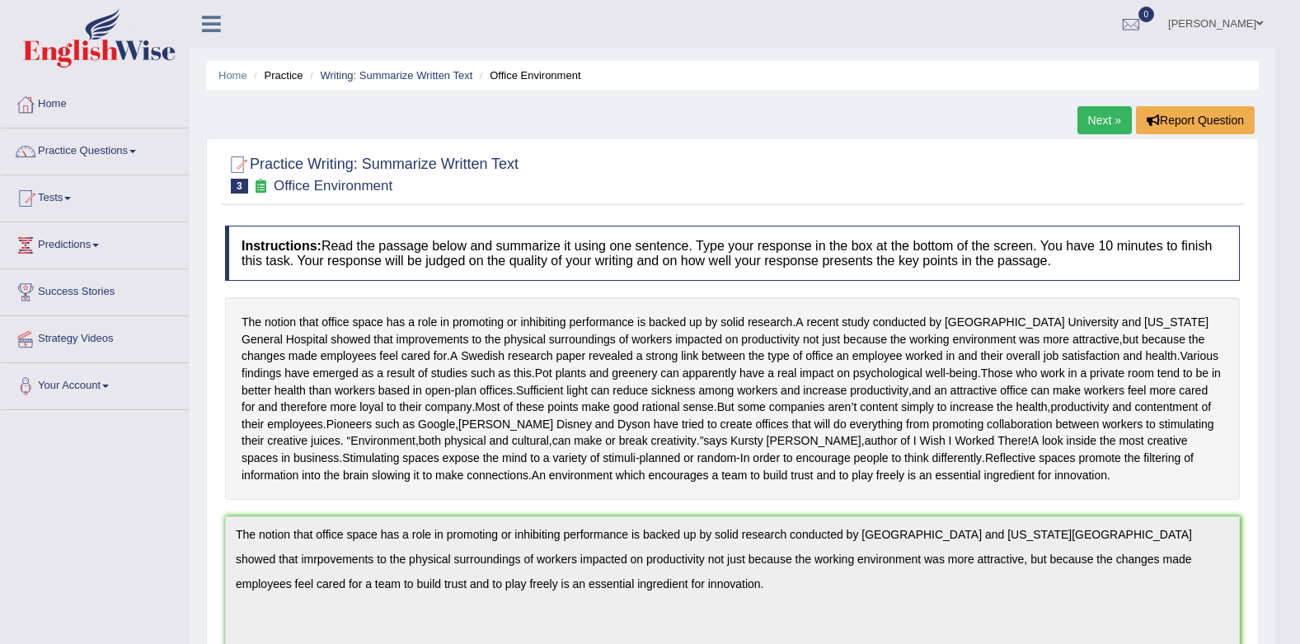
click at [1099, 124] on link "Next »" at bounding box center [1104, 120] width 54 height 28
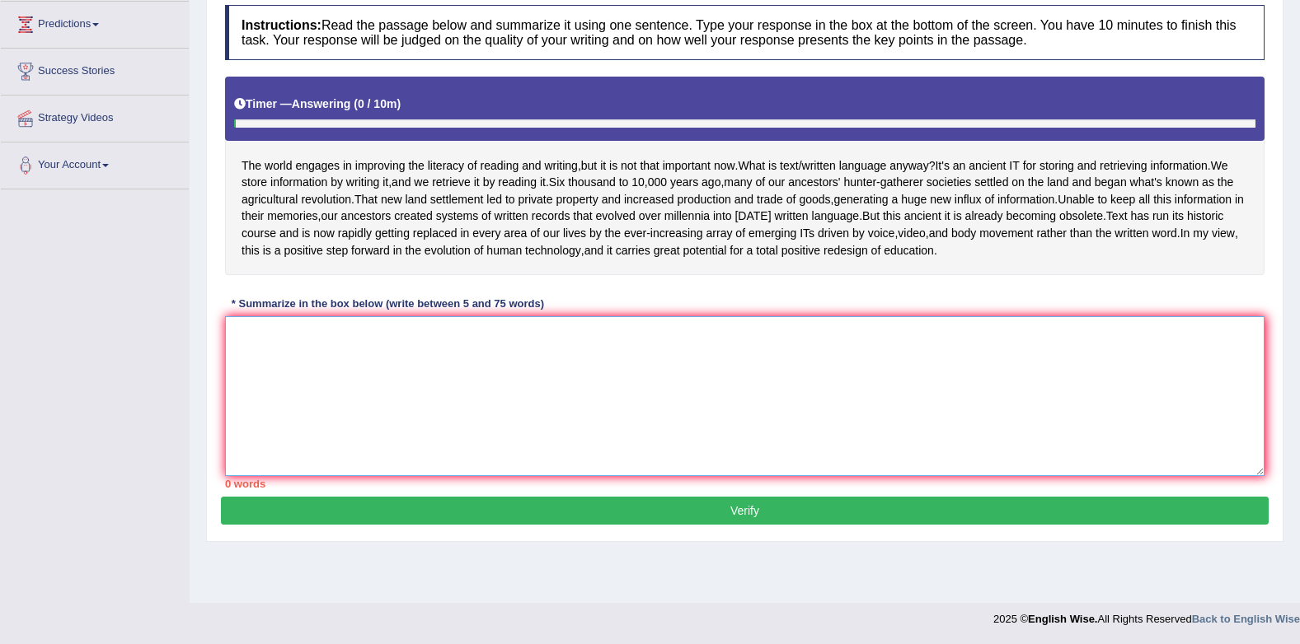
drag, startPoint x: 636, startPoint y: 390, endPoint x: 727, endPoint y: 368, distance: 93.3
click at [637, 385] on textarea at bounding box center [744, 396] width 1039 height 160
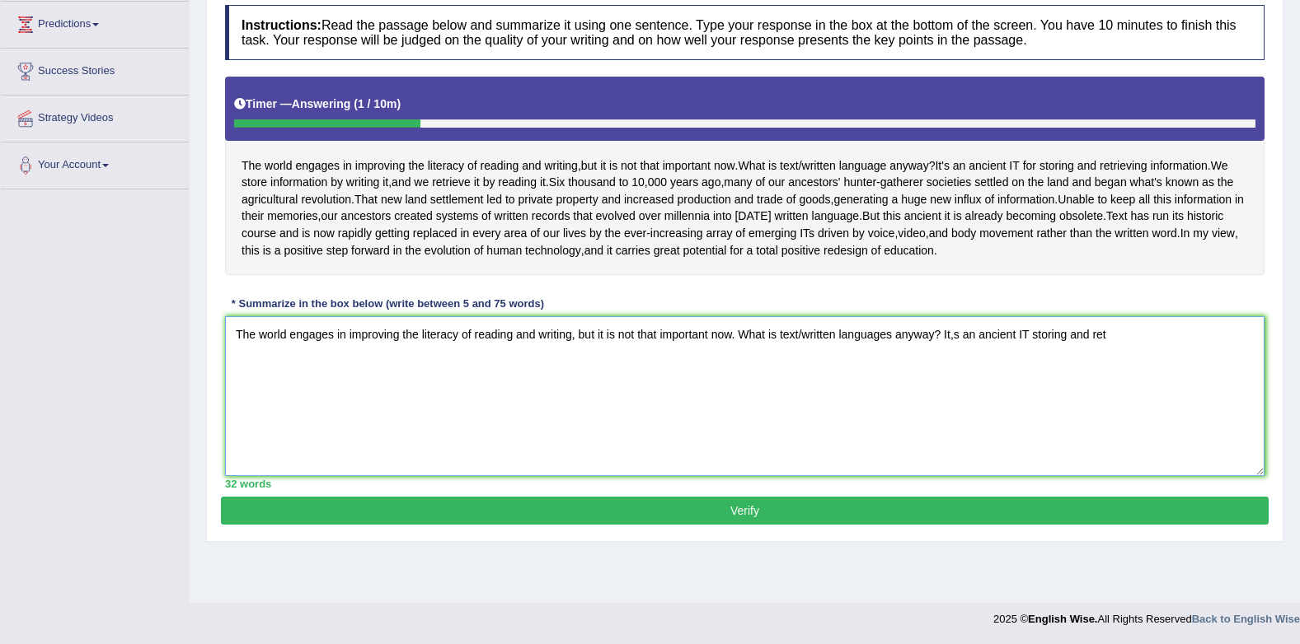
type textarea "The world engages in improving the literacy of reading and writing, but it is n…"
